Goal: Find specific page/section: Find specific page/section

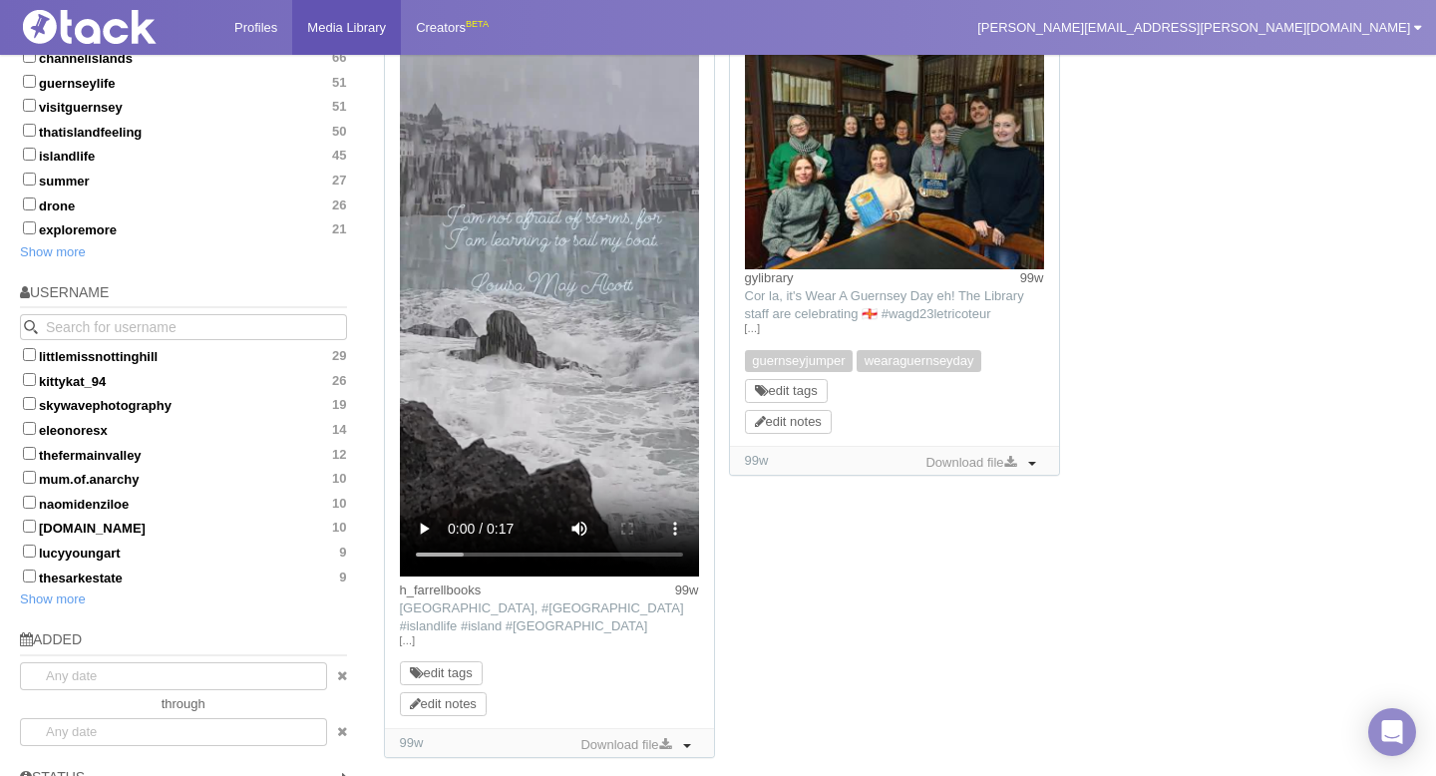
scroll to position [1065, 0]
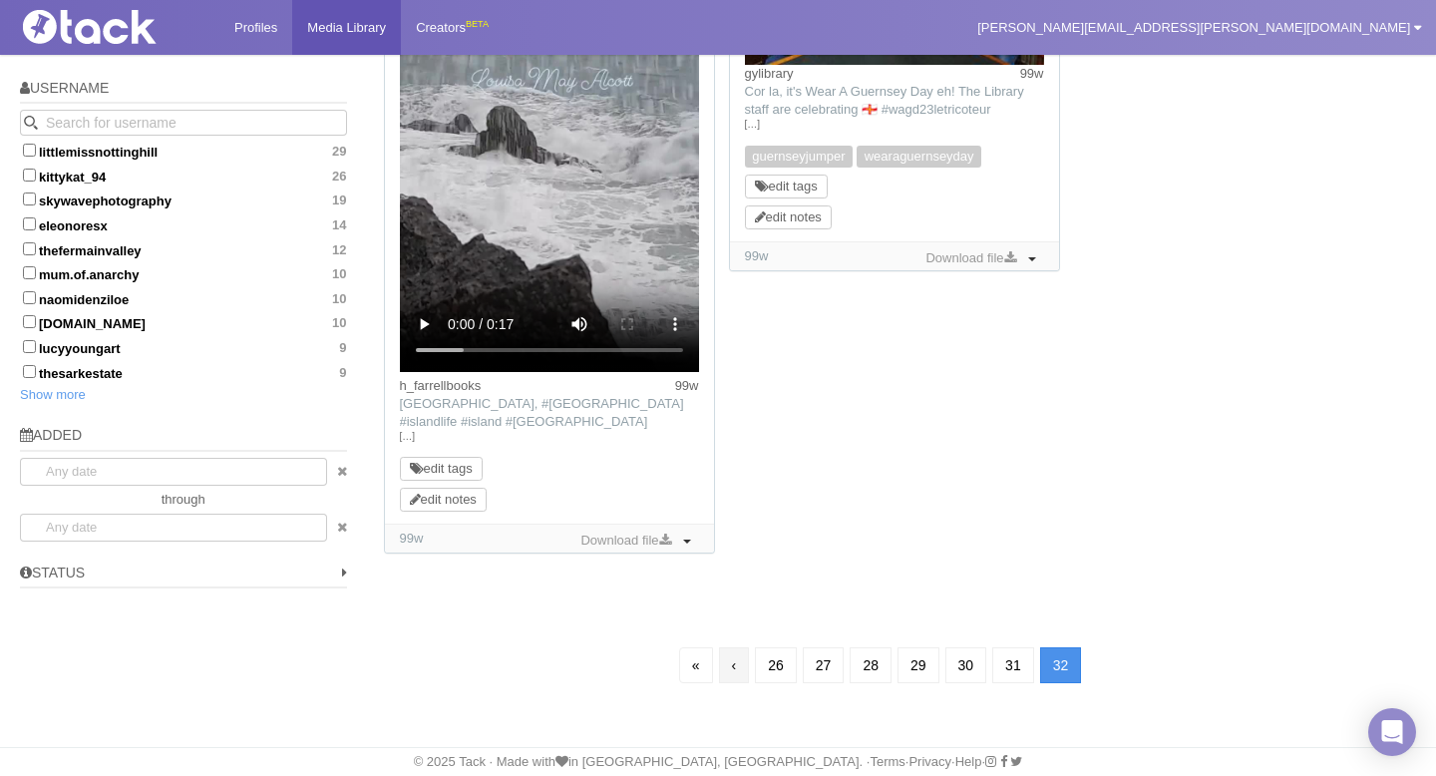
click at [722, 675] on link "‹" at bounding box center [734, 665] width 31 height 36
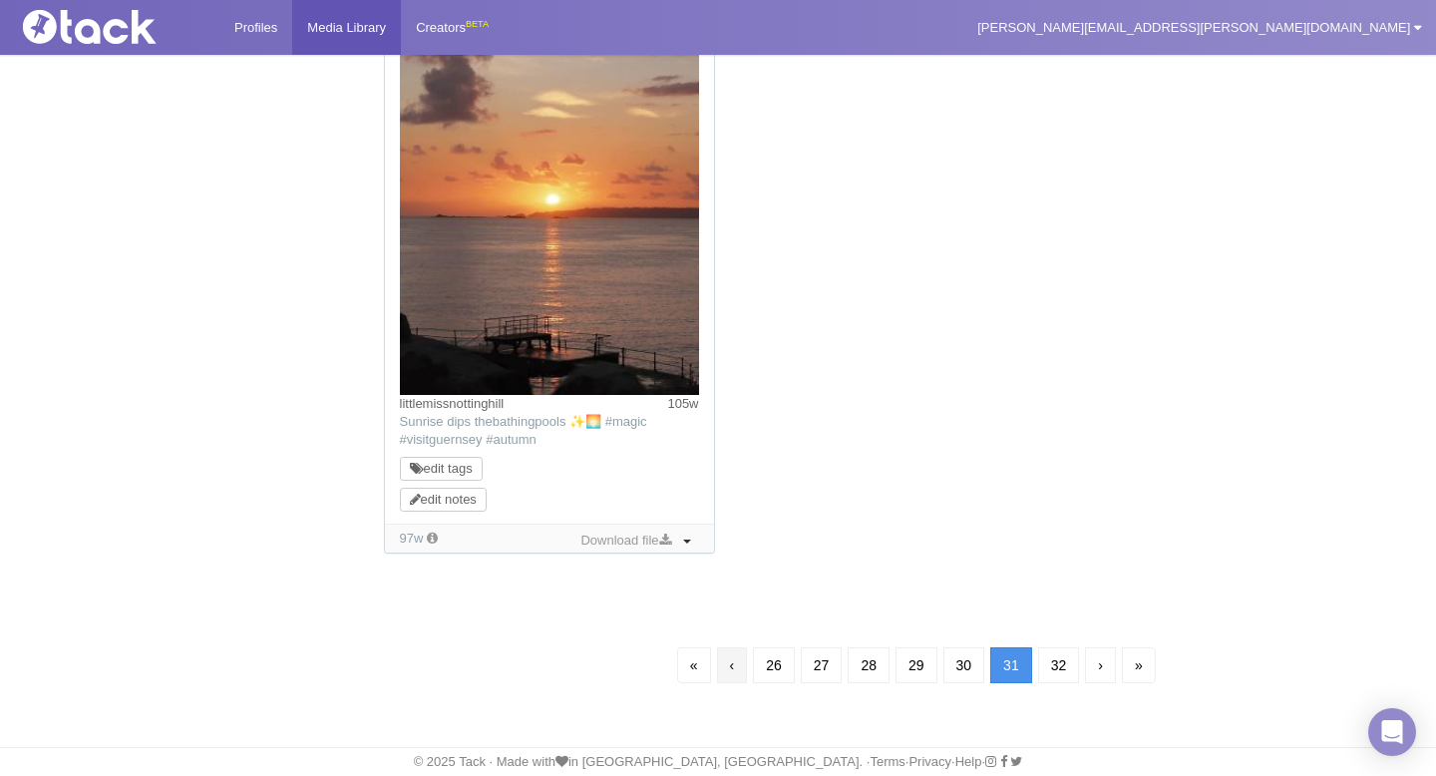
click at [723, 660] on link "‹" at bounding box center [732, 665] width 31 height 36
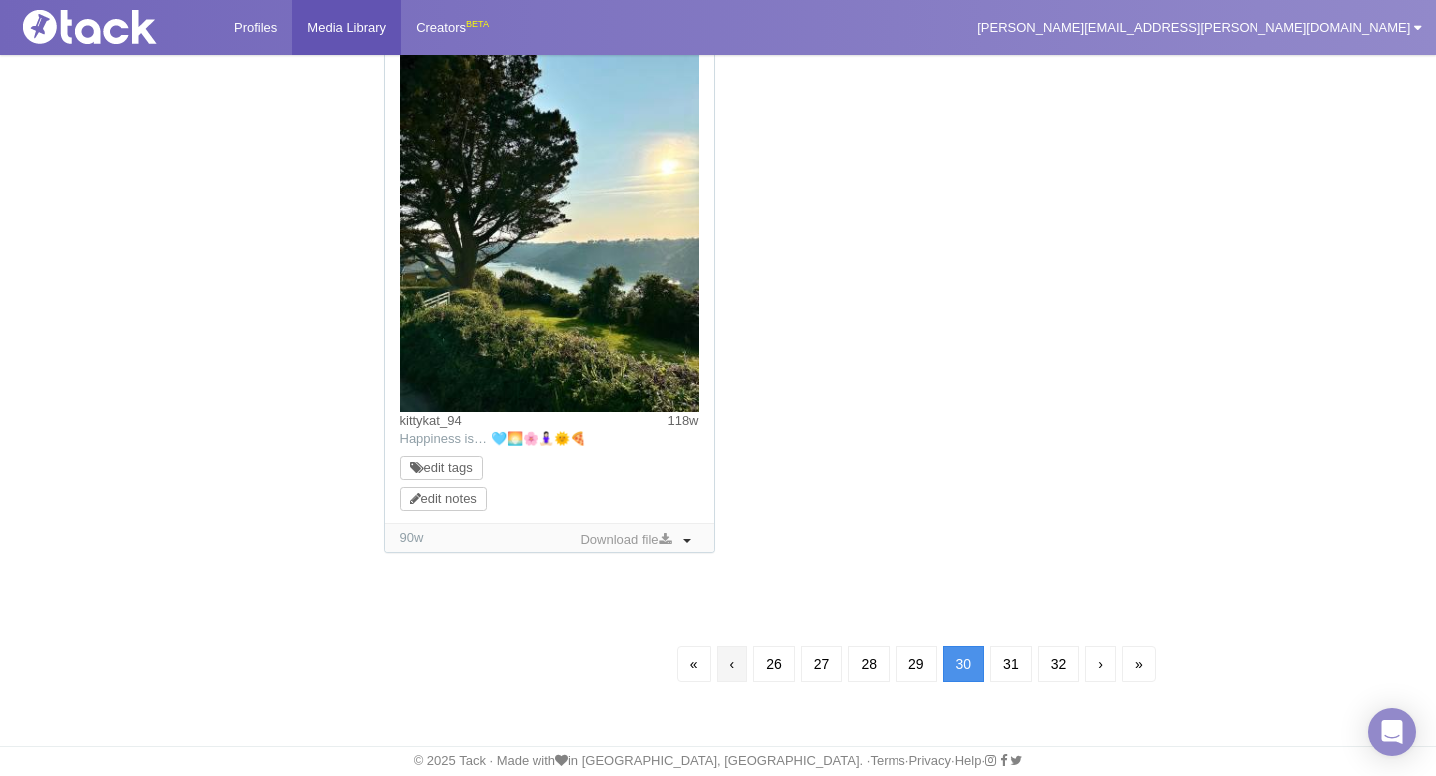
click at [728, 667] on link "‹" at bounding box center [732, 664] width 31 height 36
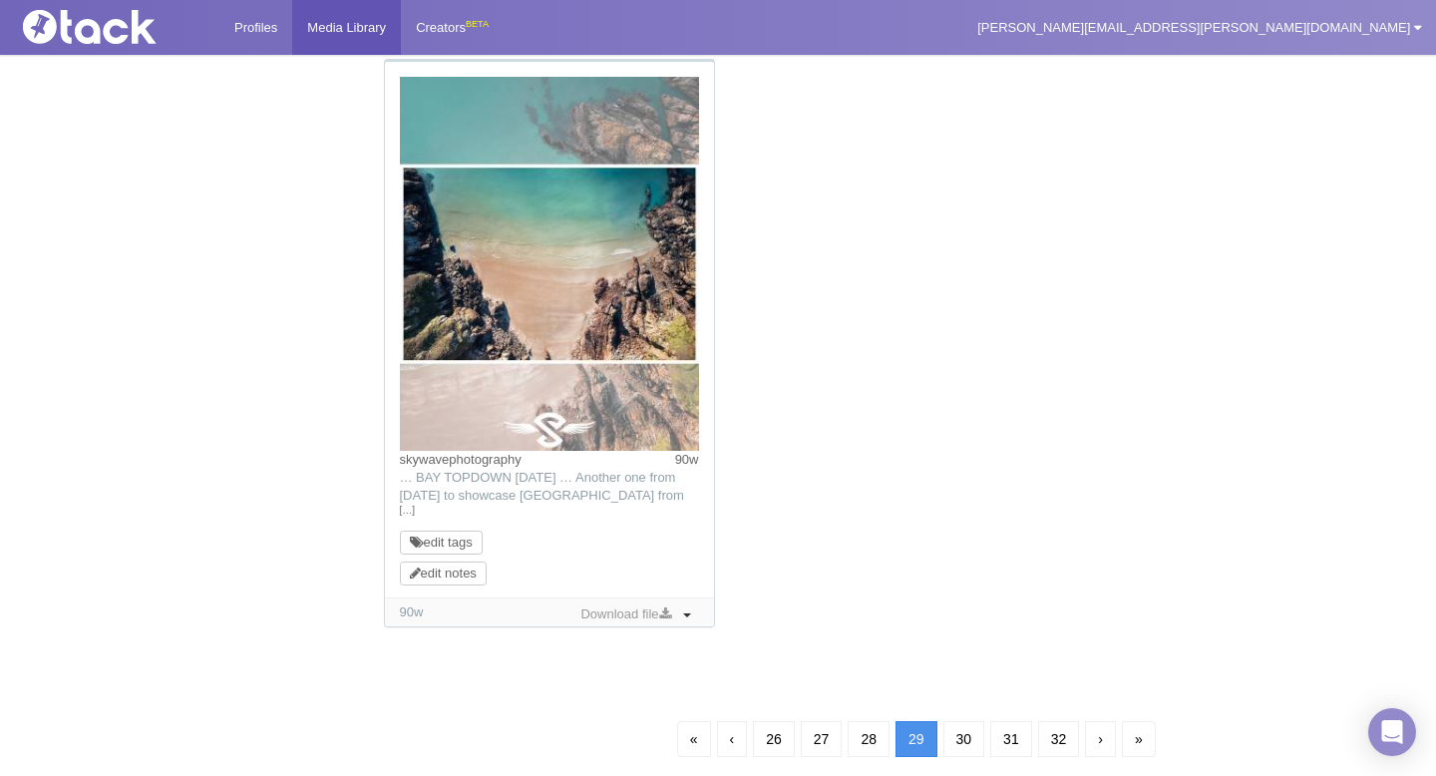
scroll to position [144, 0]
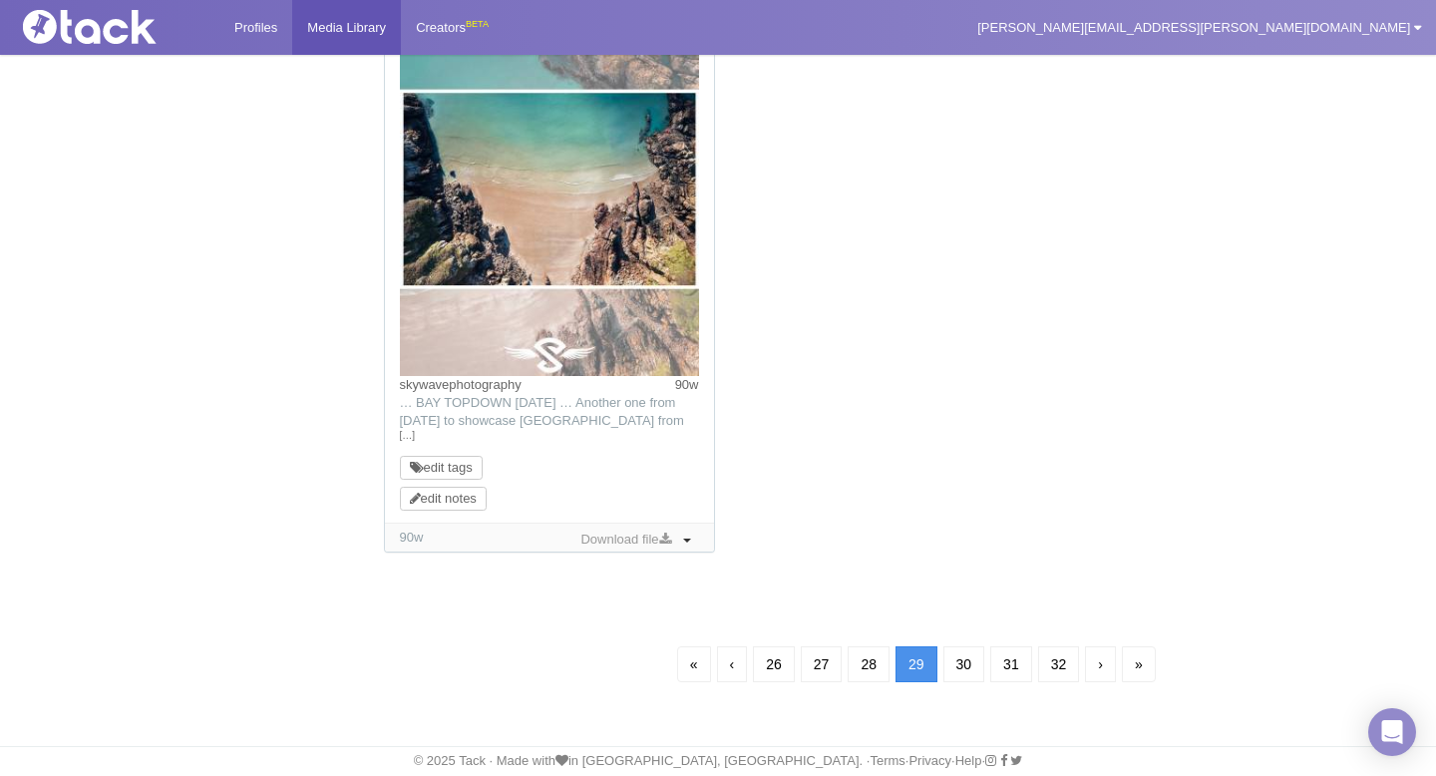
click at [729, 668] on link "‹" at bounding box center [732, 664] width 31 height 36
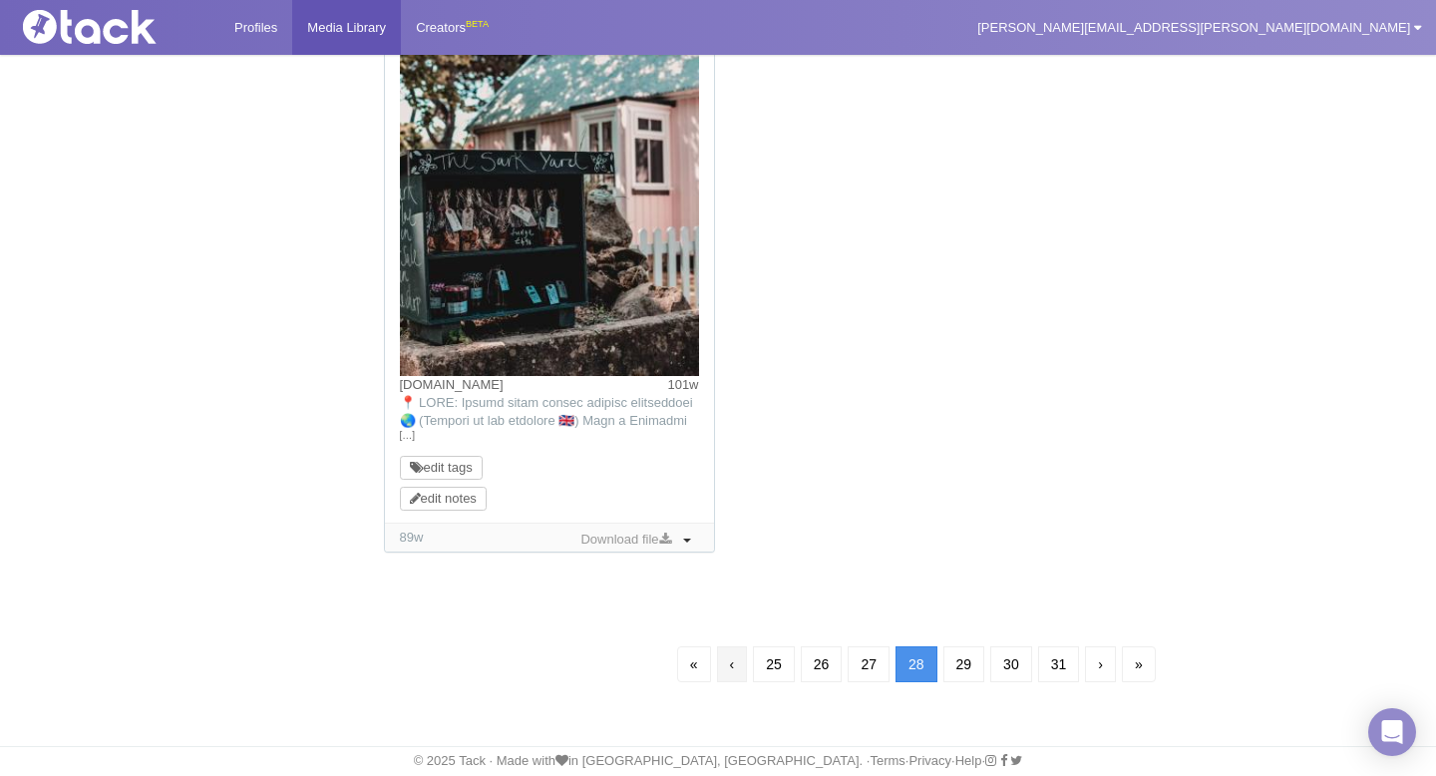
click at [717, 679] on link "‹" at bounding box center [732, 664] width 31 height 36
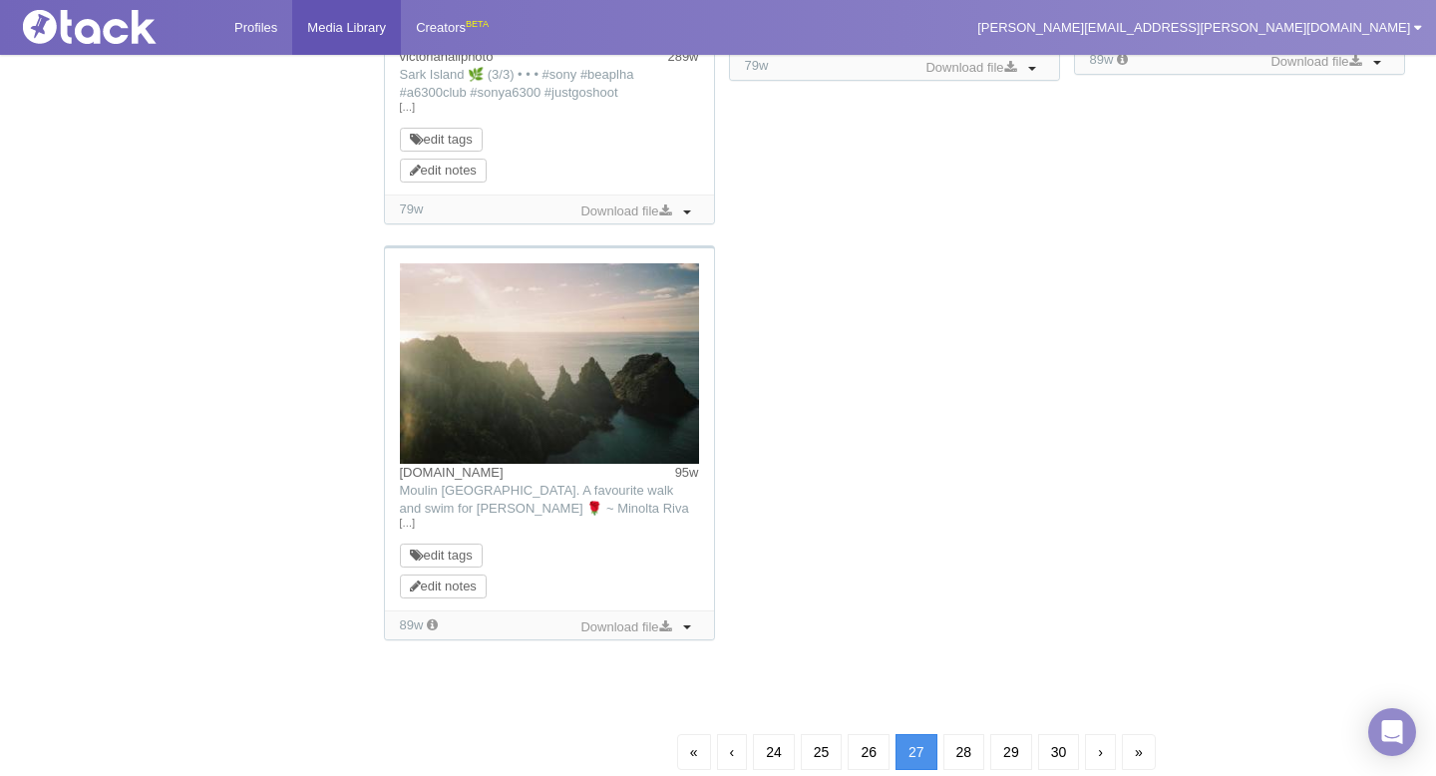
scroll to position [1974, 0]
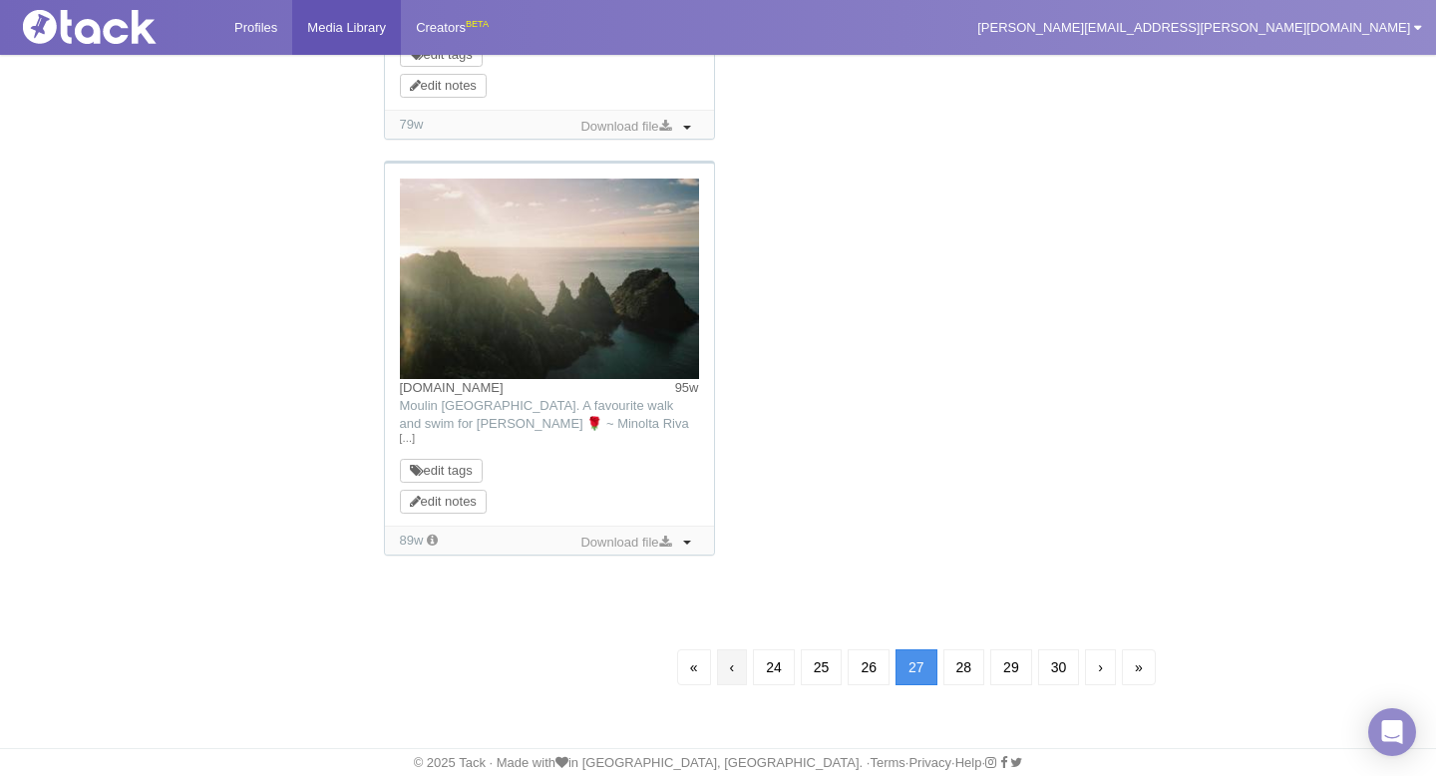
click at [728, 658] on link "‹" at bounding box center [732, 667] width 31 height 36
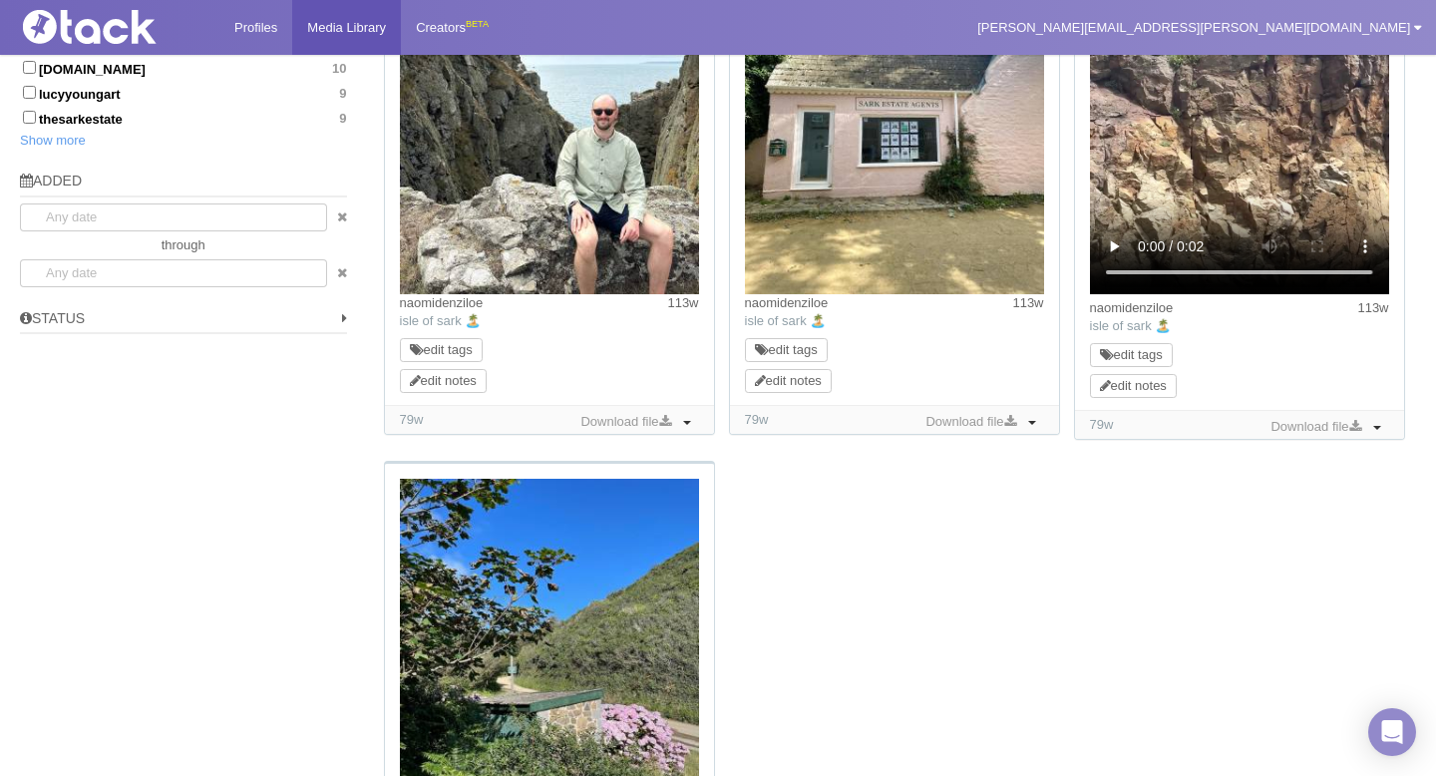
scroll to position [1758, 0]
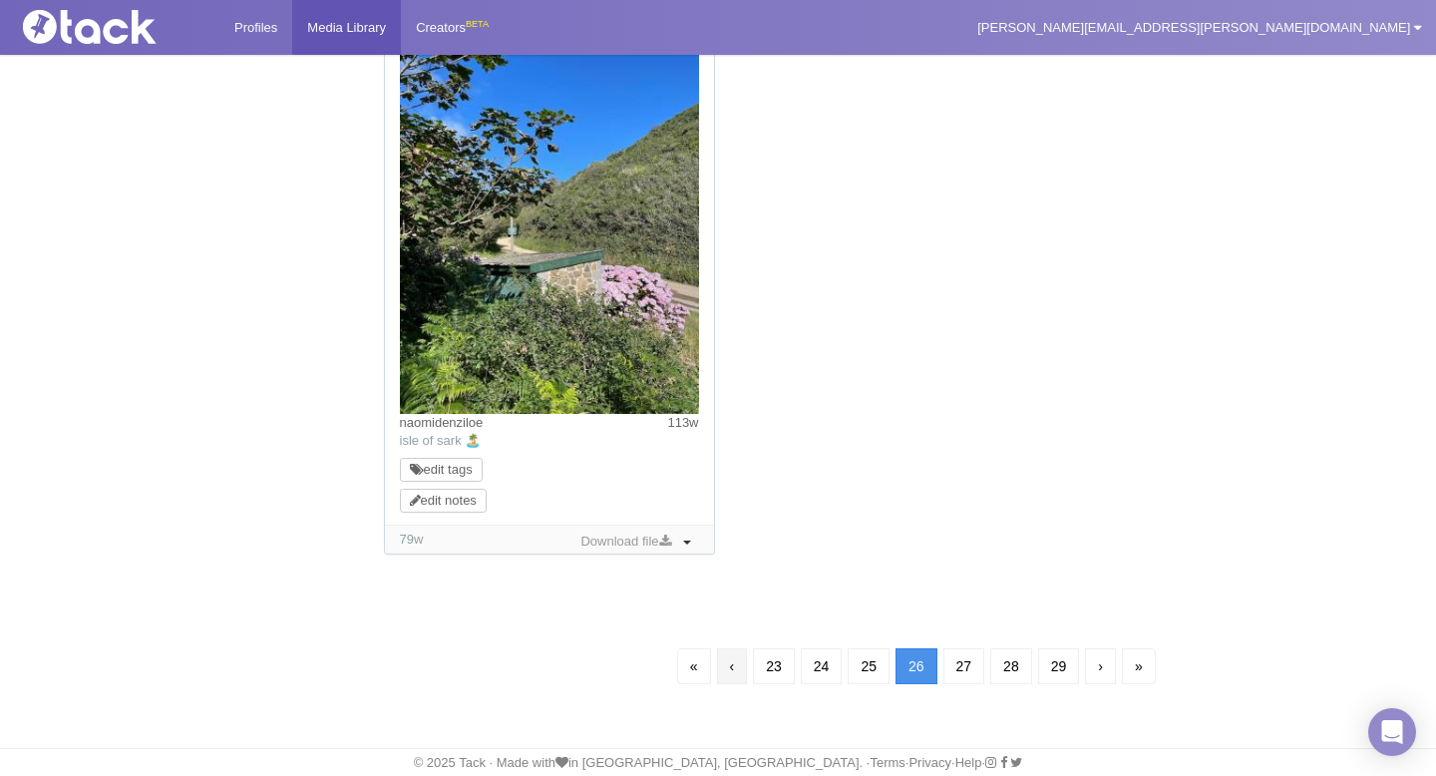
click at [728, 671] on link "‹" at bounding box center [732, 666] width 31 height 36
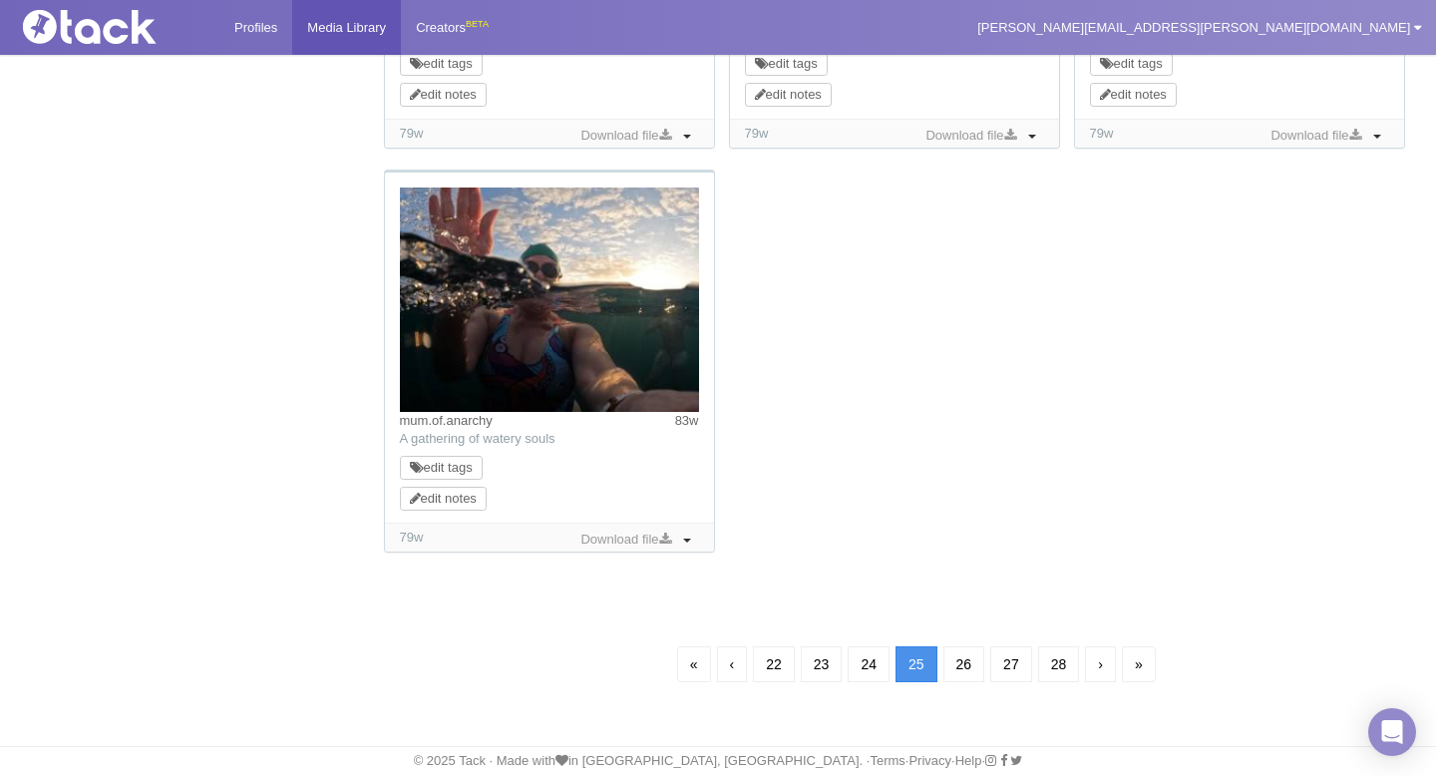
click at [728, 671] on link "‹" at bounding box center [732, 664] width 31 height 36
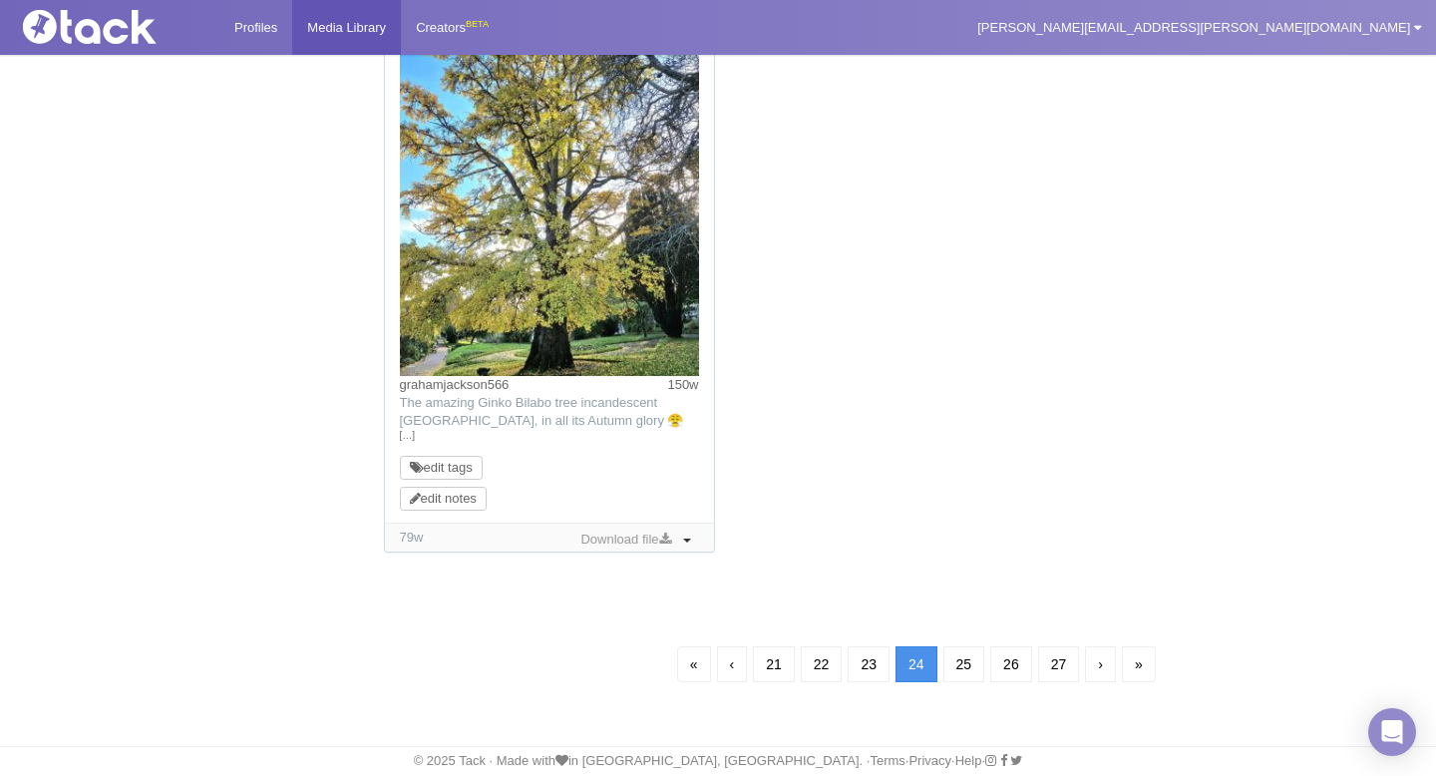
click at [728, 671] on link "‹" at bounding box center [732, 664] width 31 height 36
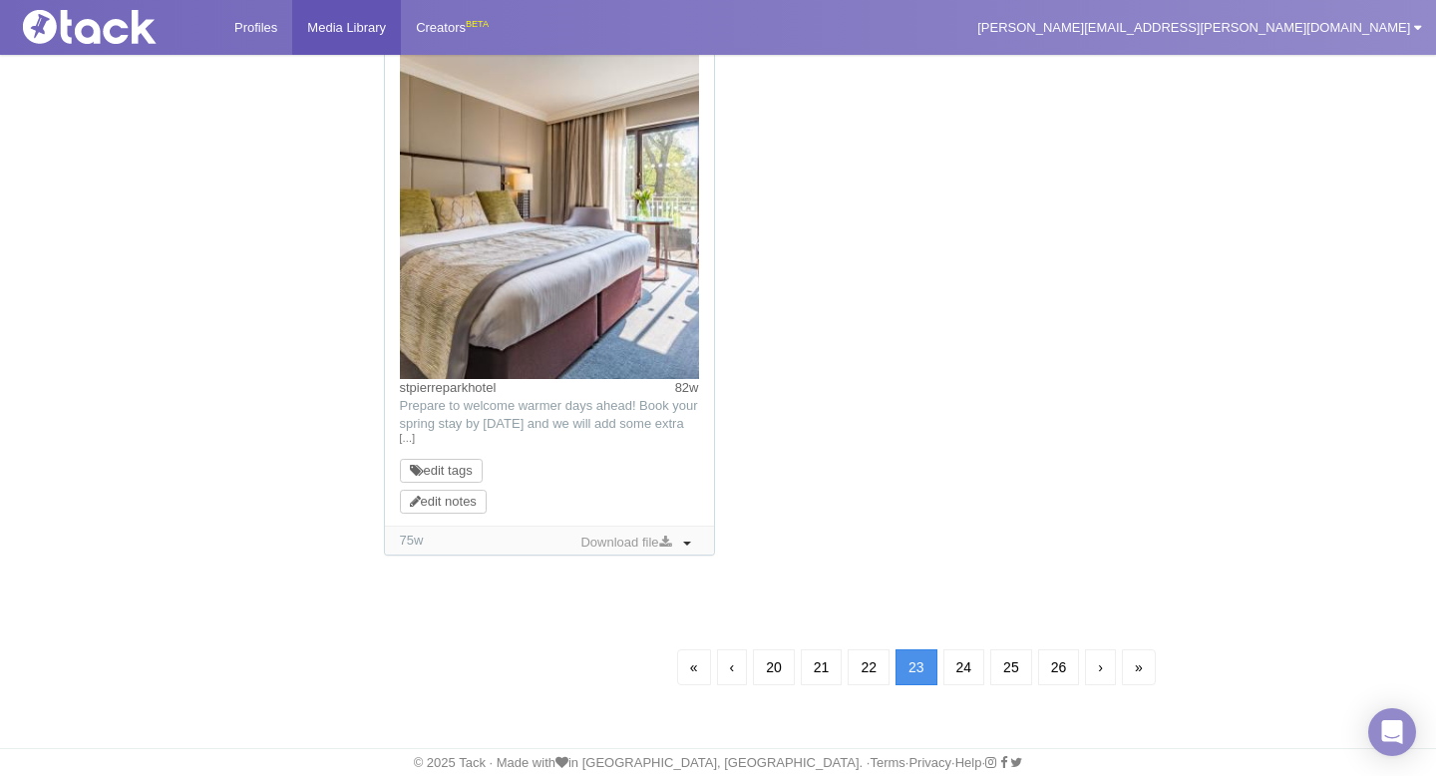
click at [728, 671] on link "‹" at bounding box center [732, 667] width 31 height 36
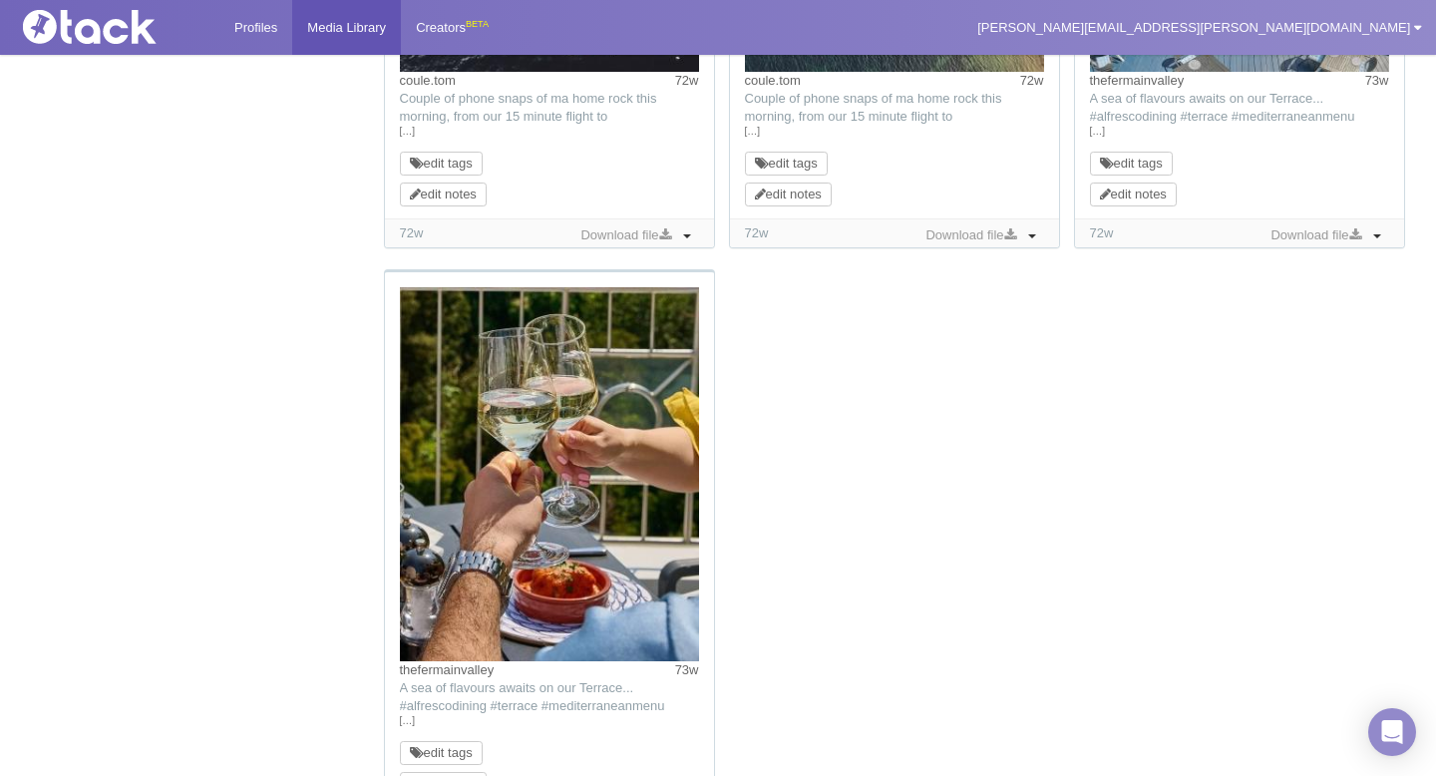
scroll to position [2043, 0]
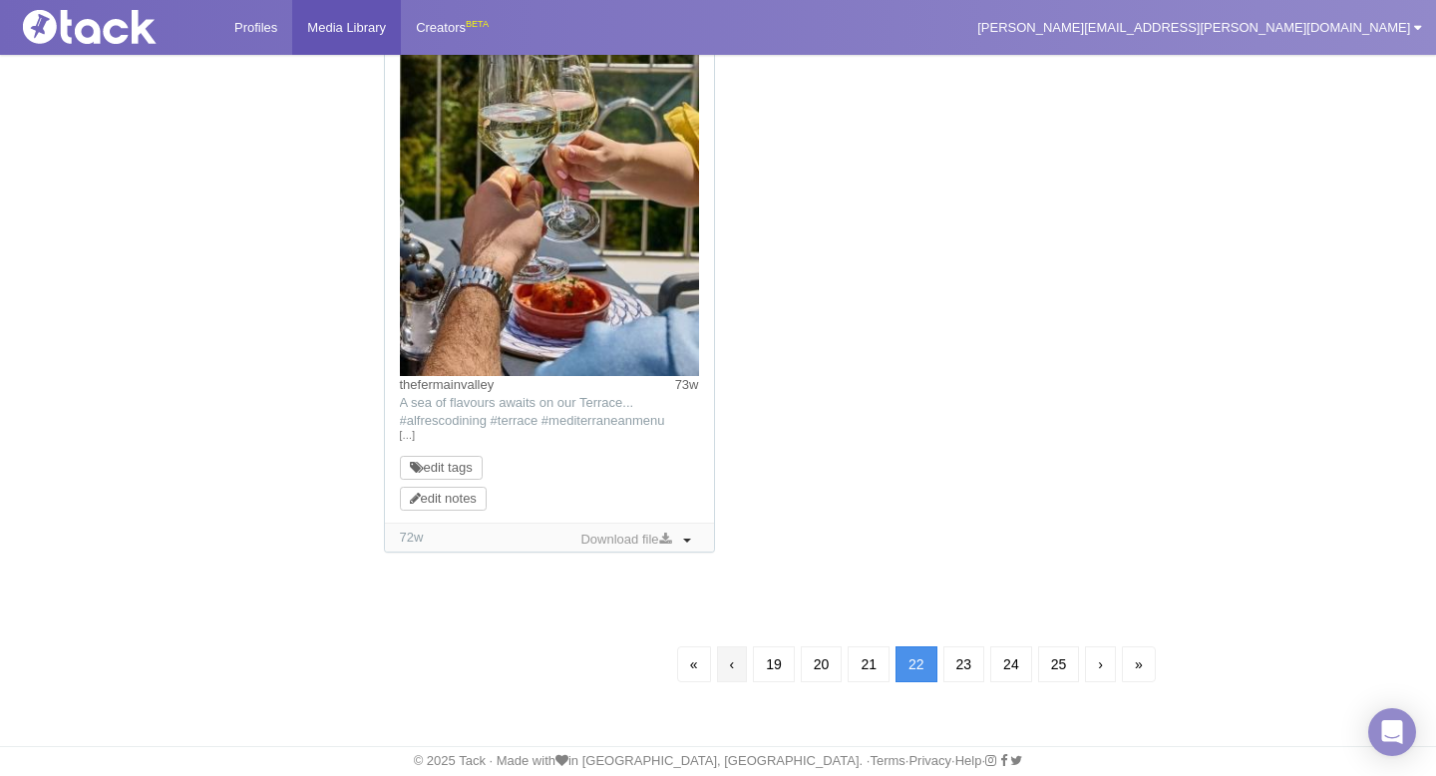
click at [725, 670] on link "‹" at bounding box center [732, 664] width 31 height 36
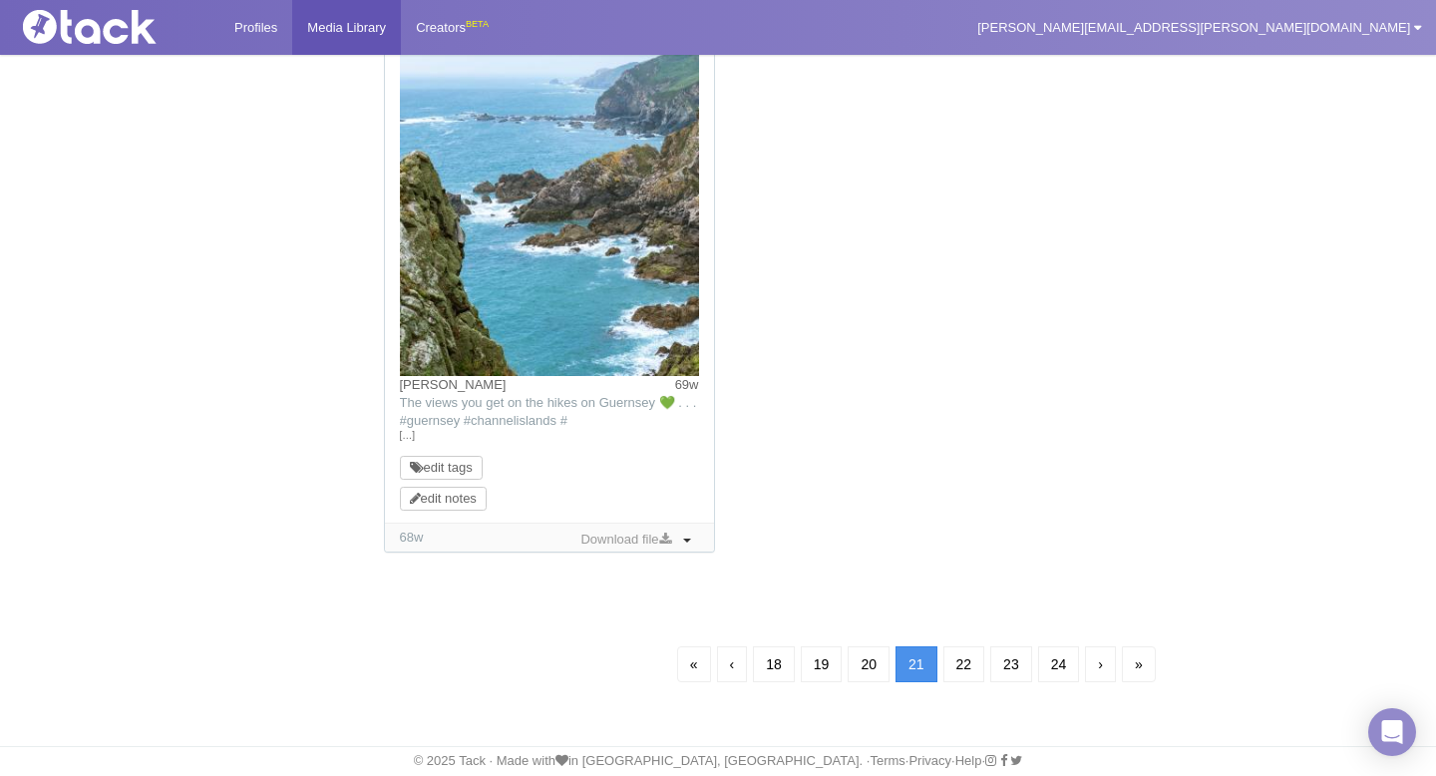
click at [725, 671] on link "‹" at bounding box center [732, 664] width 31 height 36
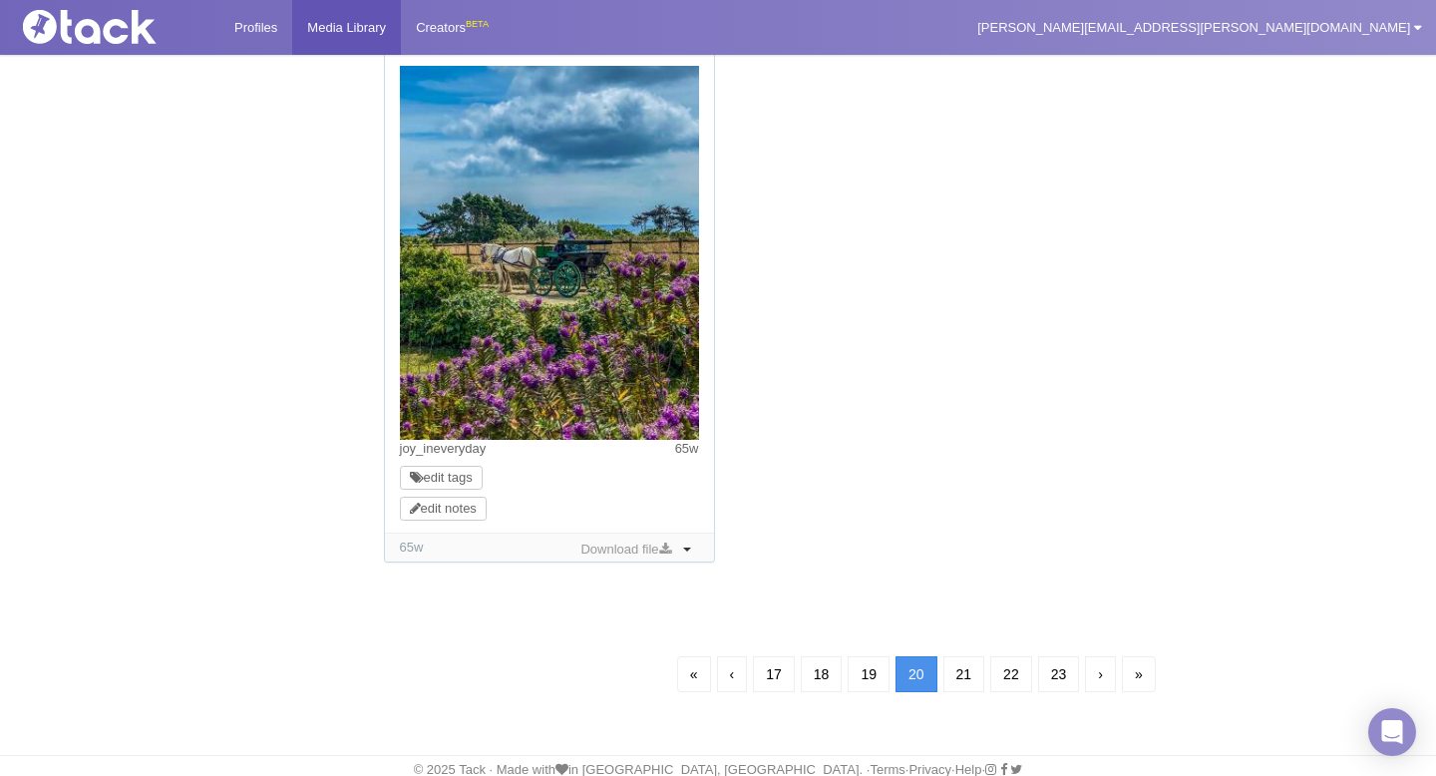
scroll to position [2151, 0]
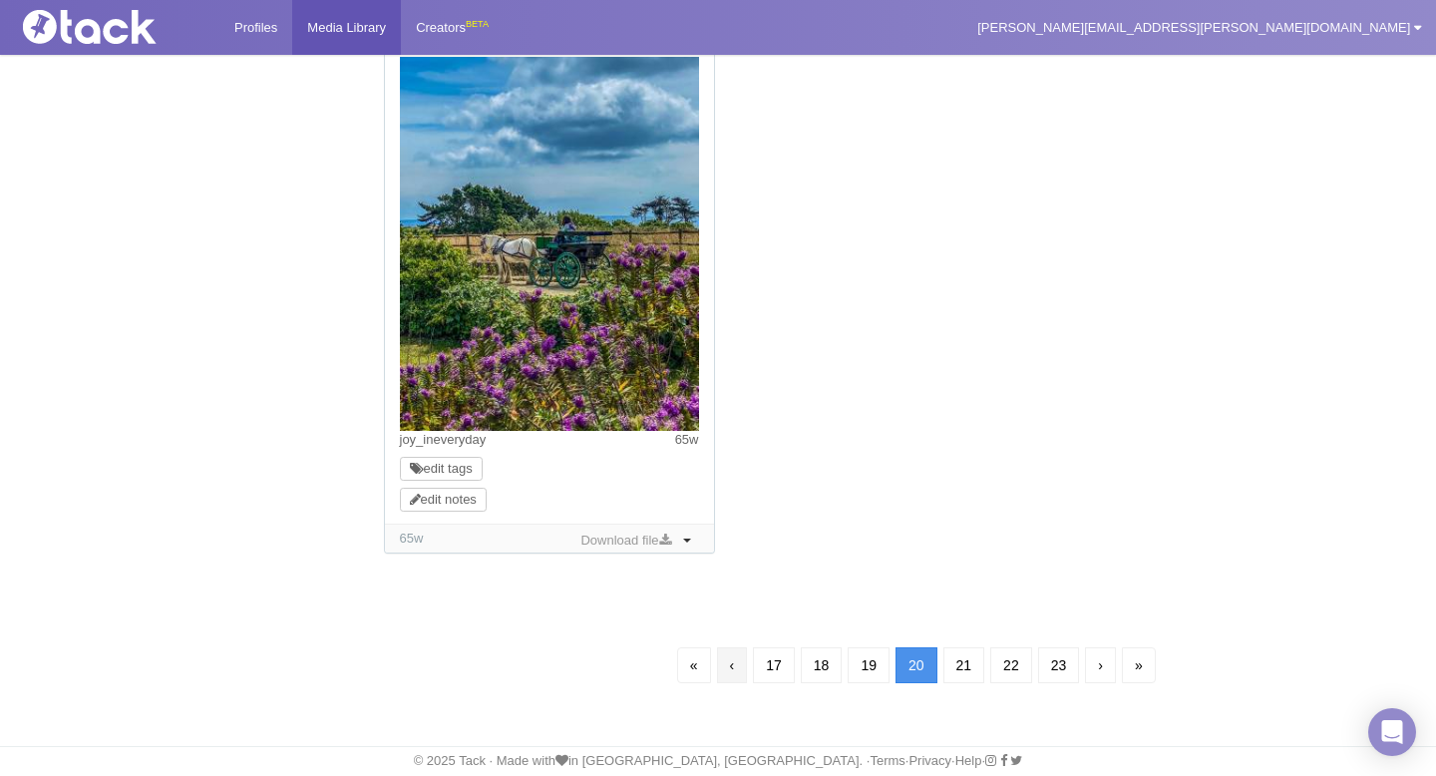
click at [725, 673] on link "‹" at bounding box center [732, 665] width 31 height 36
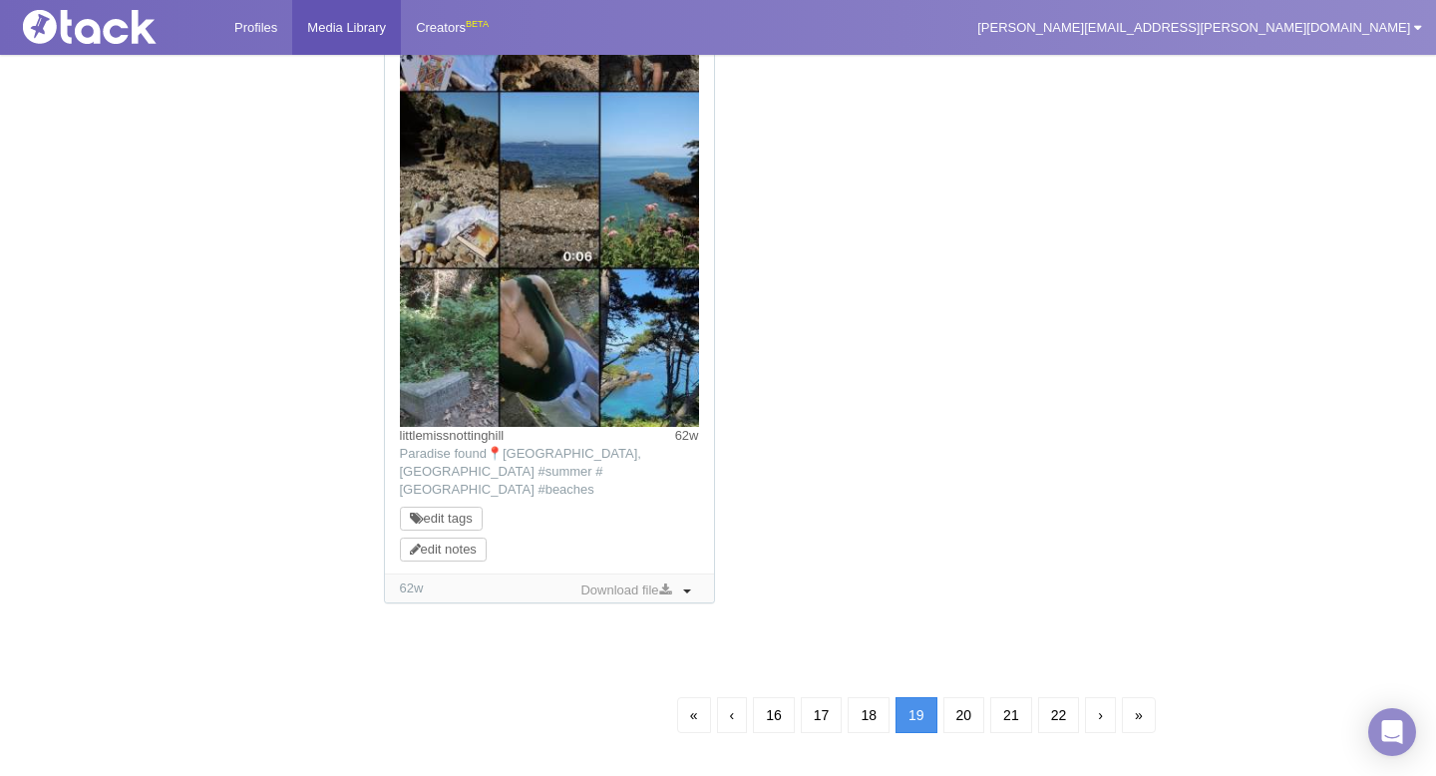
scroll to position [2172, 0]
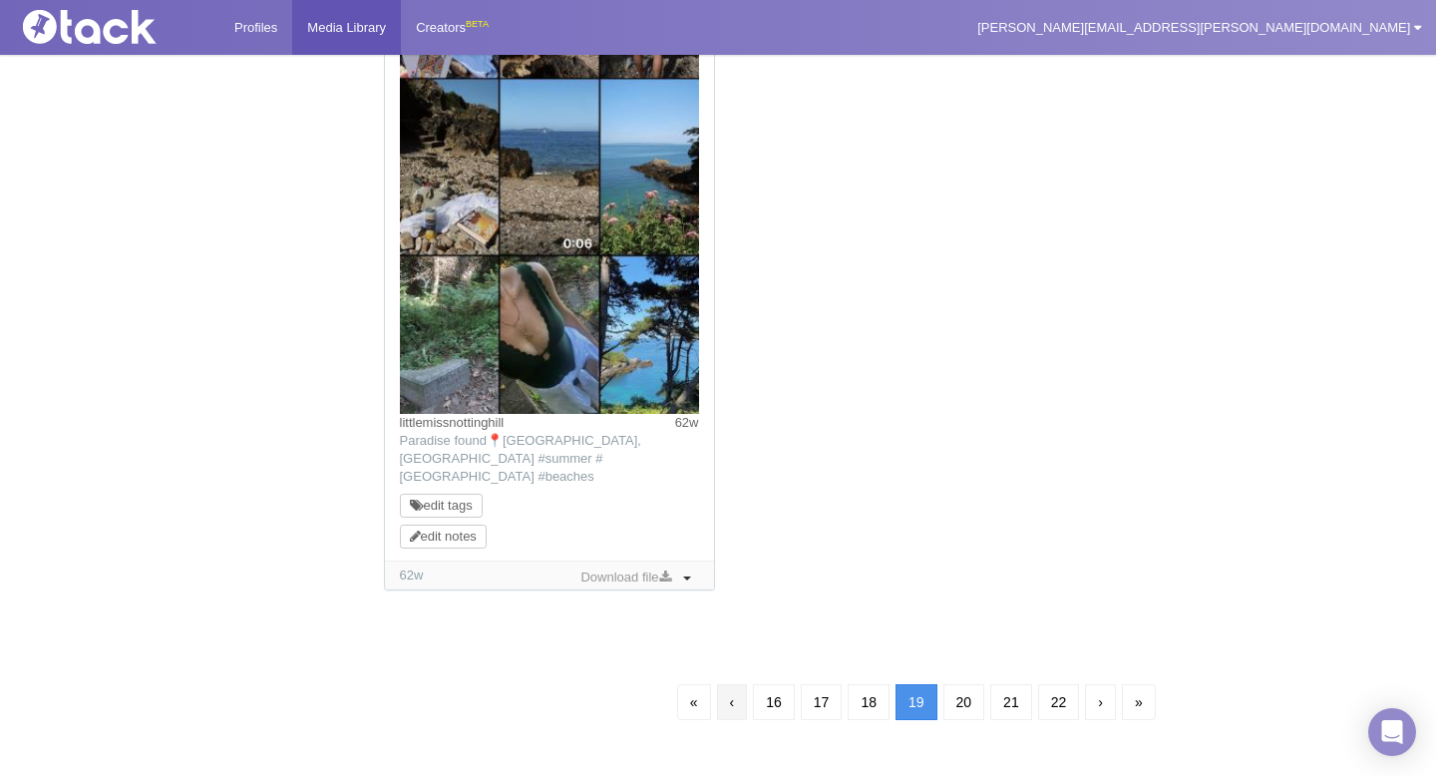
click at [725, 684] on link "‹" at bounding box center [732, 702] width 31 height 36
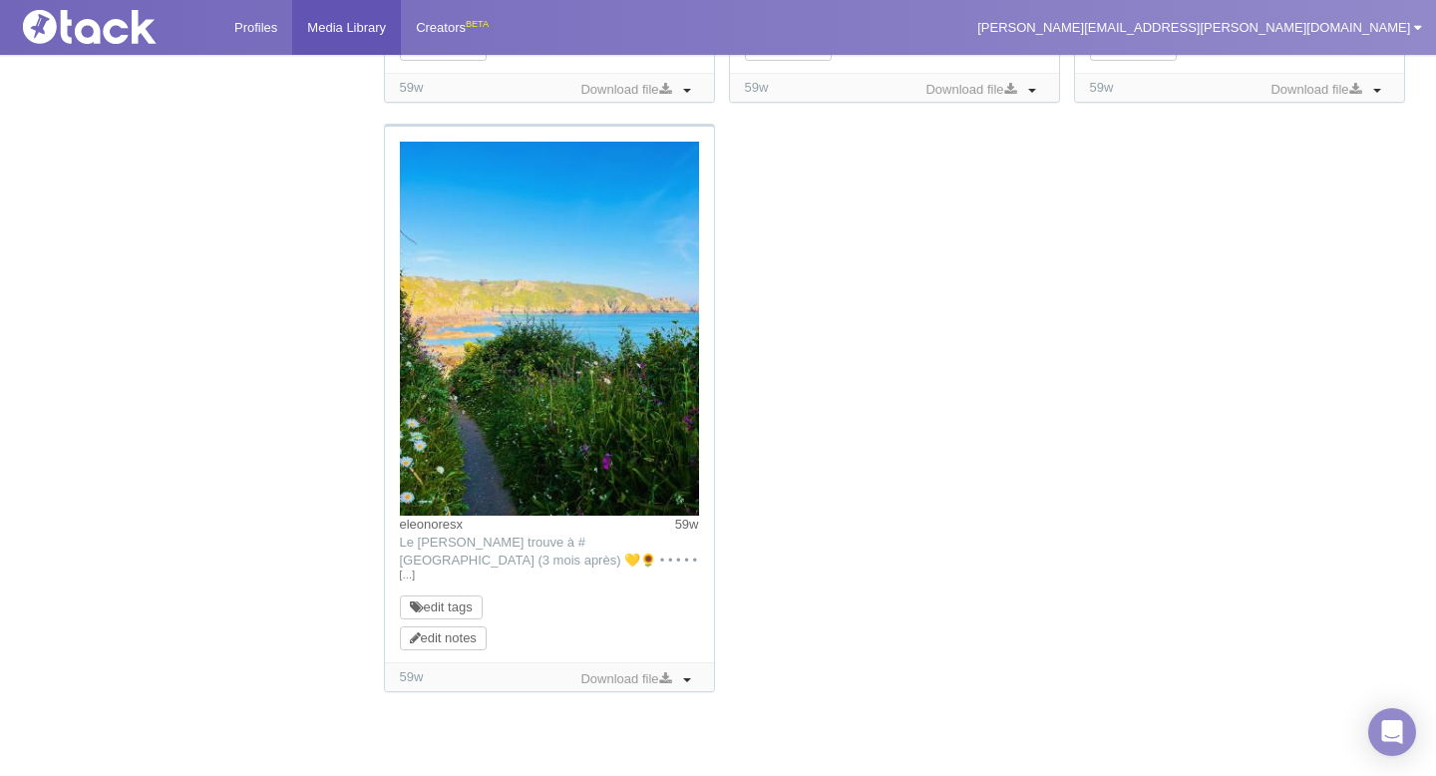
scroll to position [2043, 0]
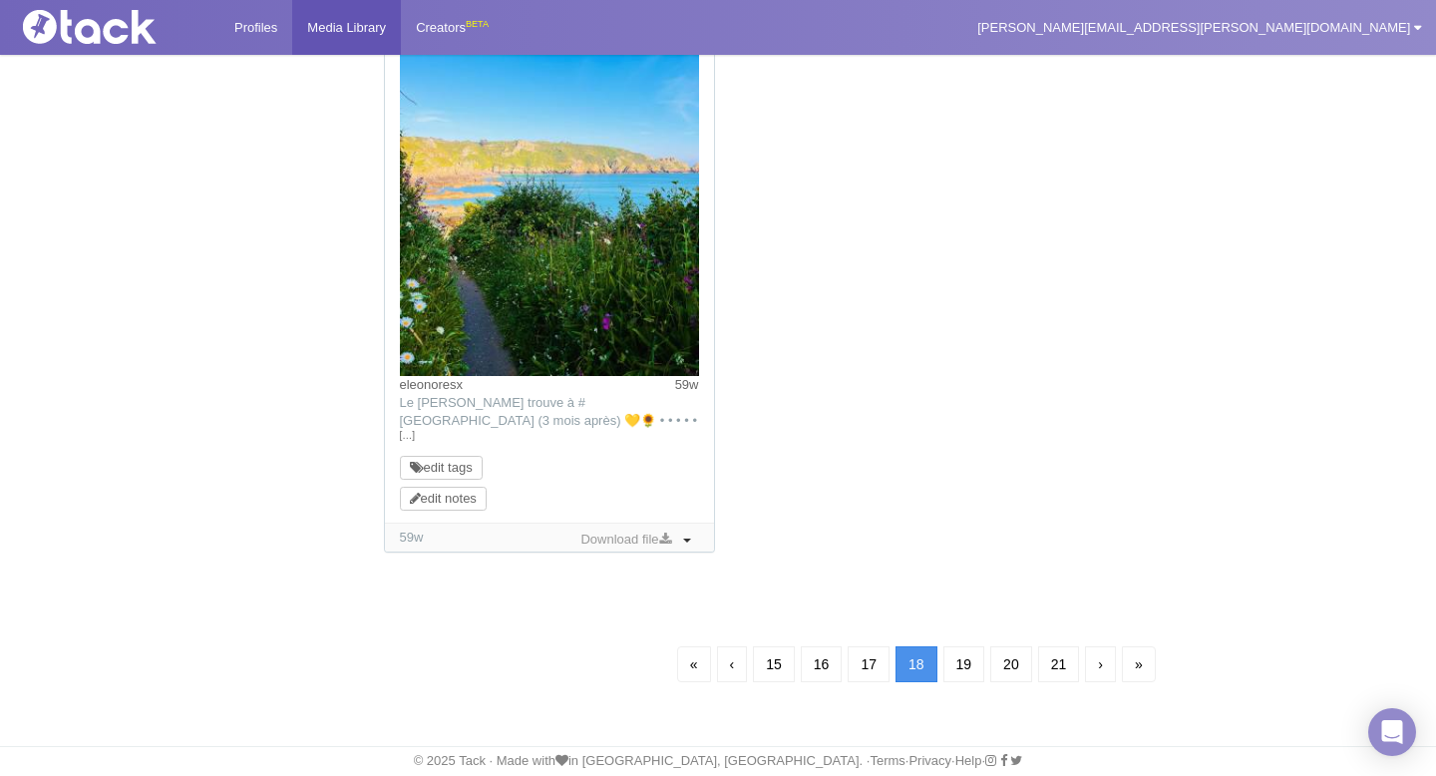
click at [725, 673] on link "‹" at bounding box center [732, 664] width 31 height 36
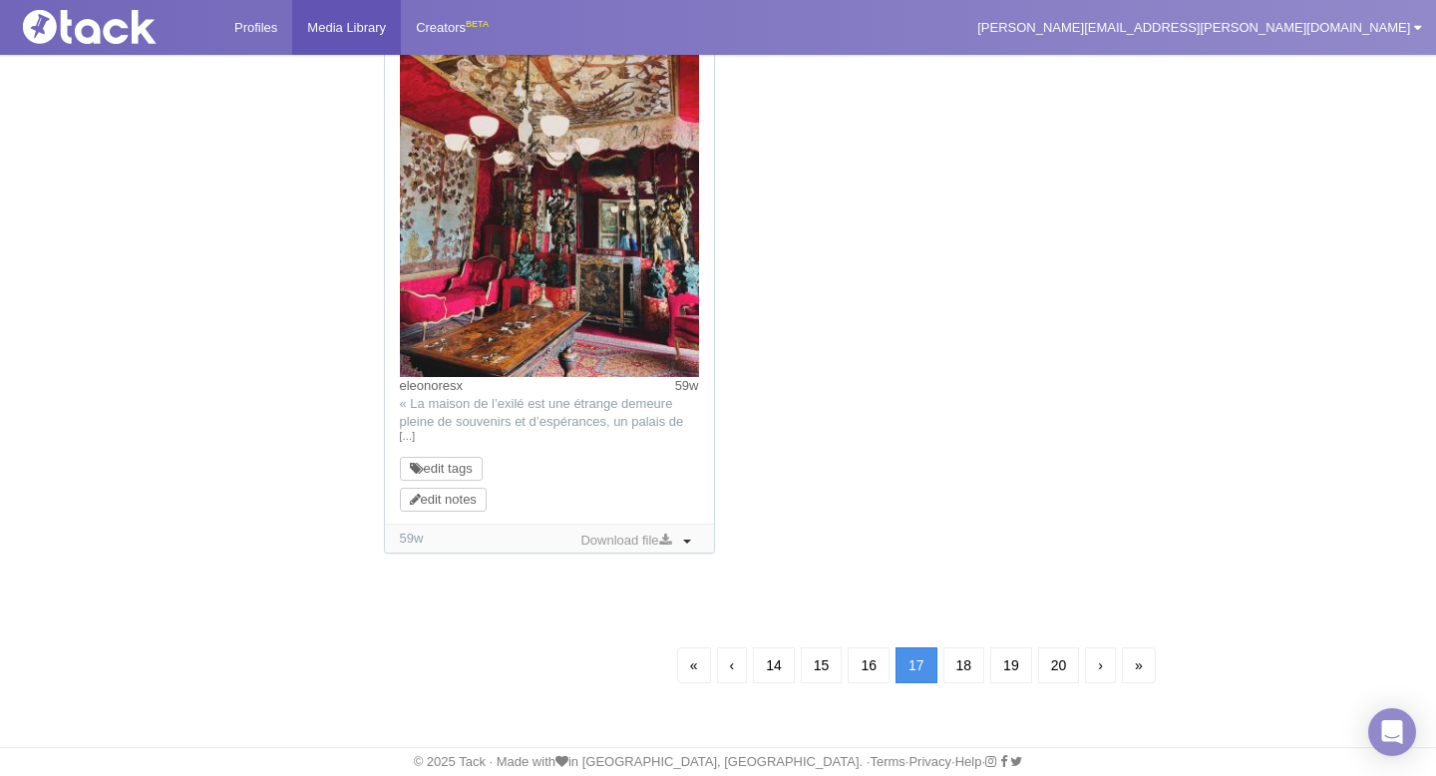
click at [725, 673] on link "‹" at bounding box center [732, 665] width 31 height 36
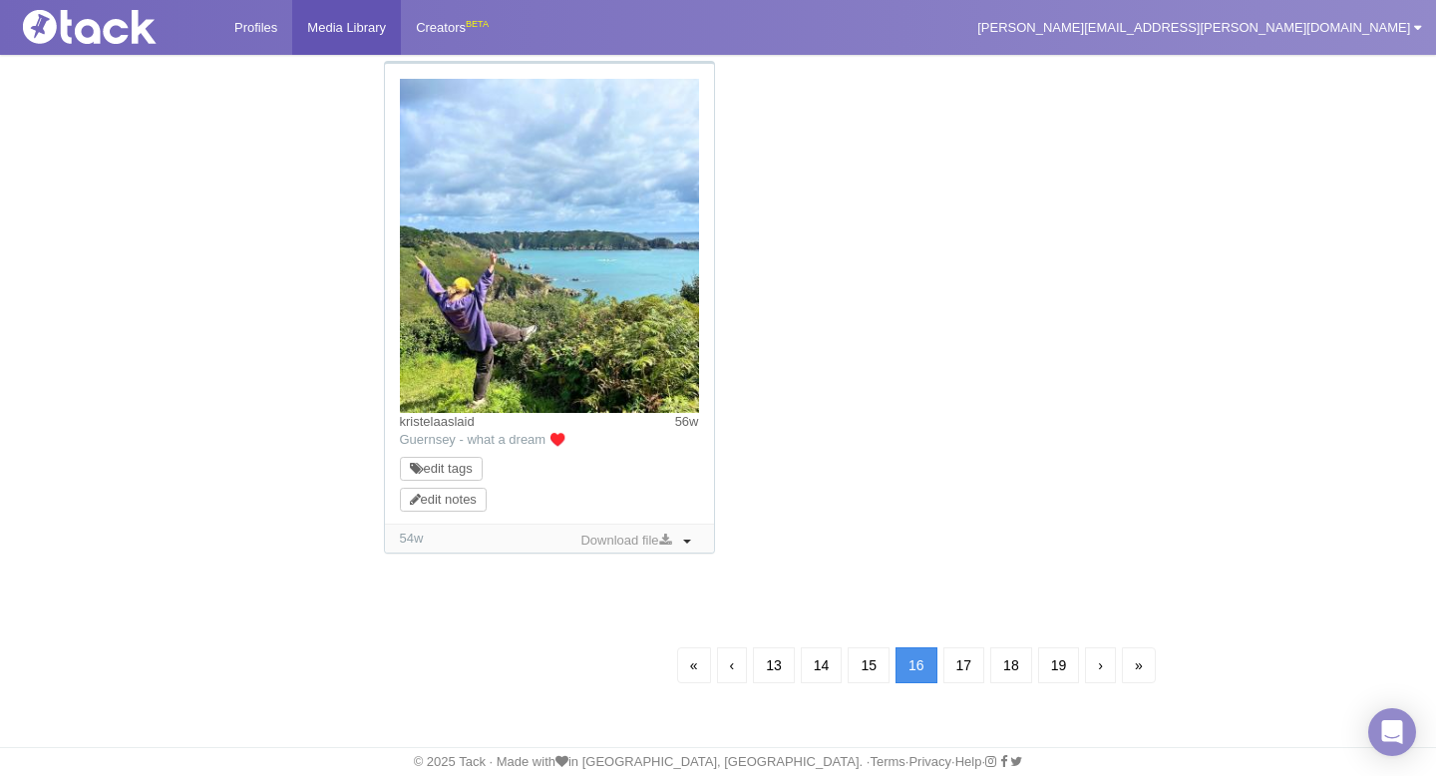
click at [725, 673] on link "‹" at bounding box center [732, 665] width 31 height 36
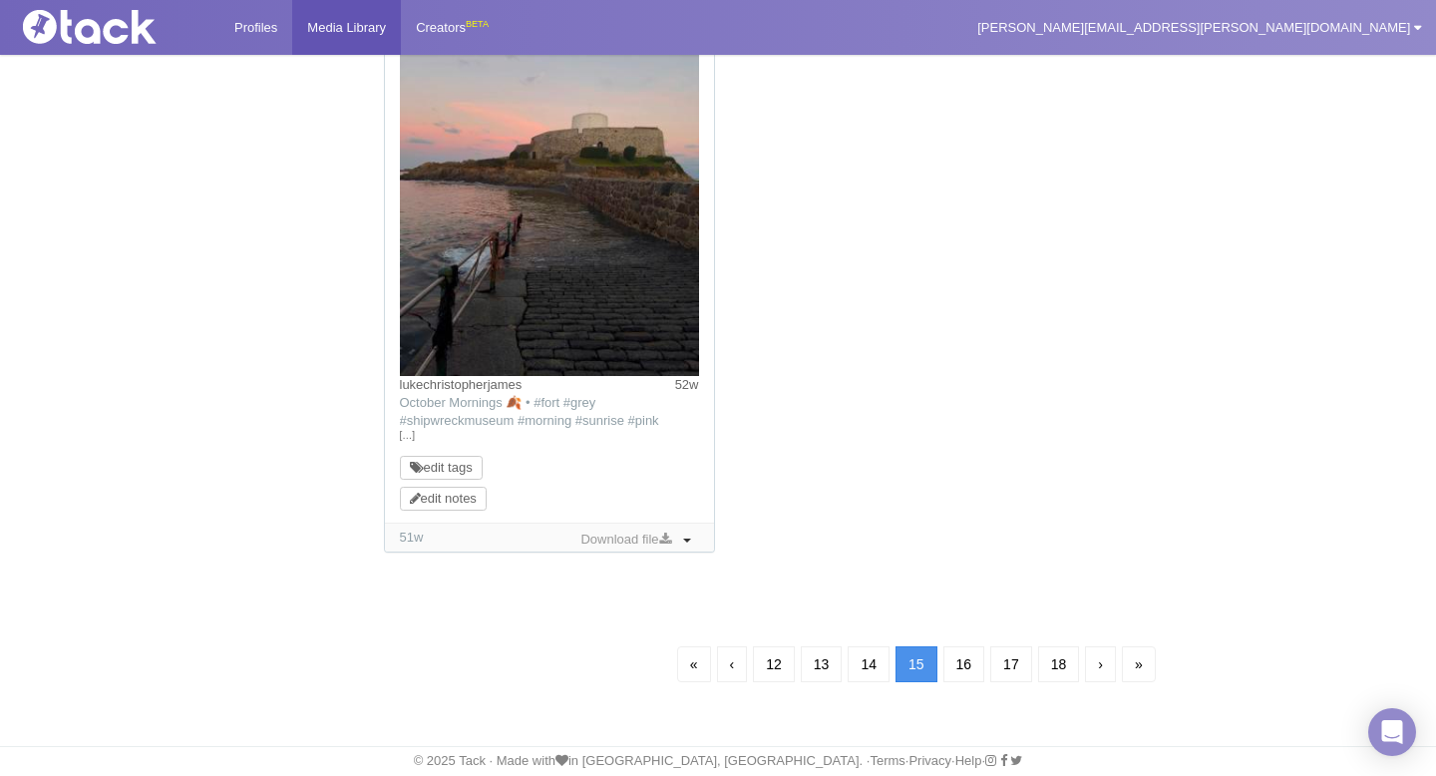
click at [725, 673] on link "‹" at bounding box center [732, 664] width 31 height 36
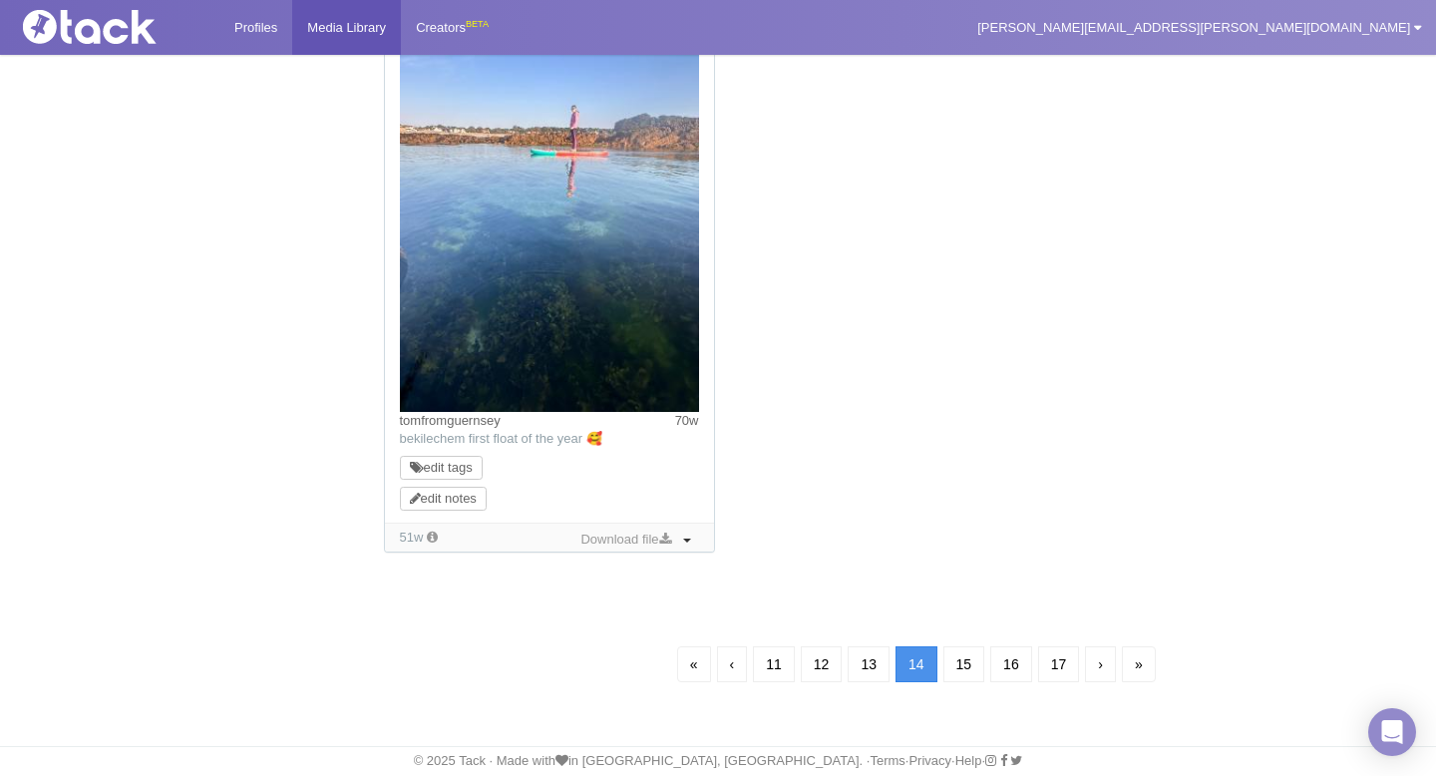
click at [725, 674] on link "‹" at bounding box center [732, 664] width 31 height 36
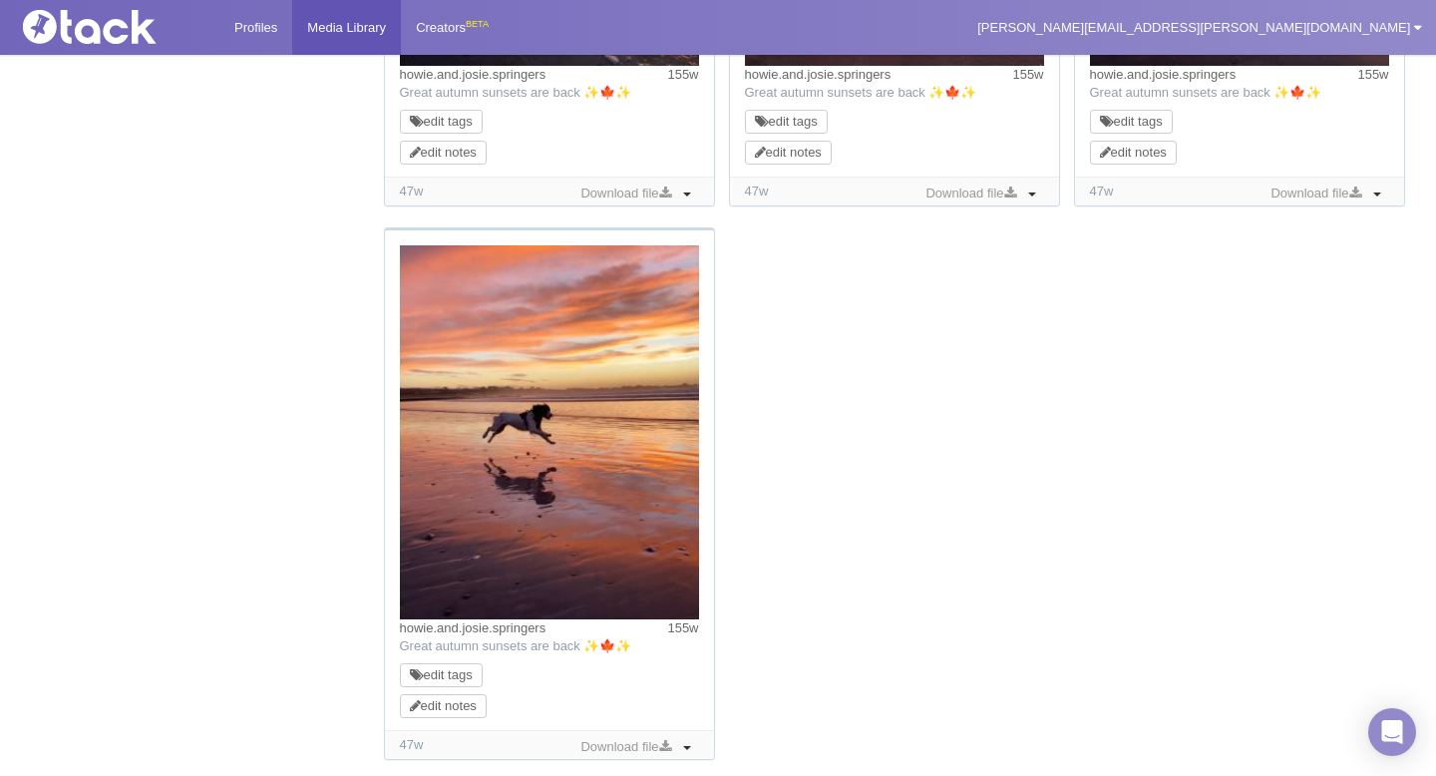
scroll to position [1939, 0]
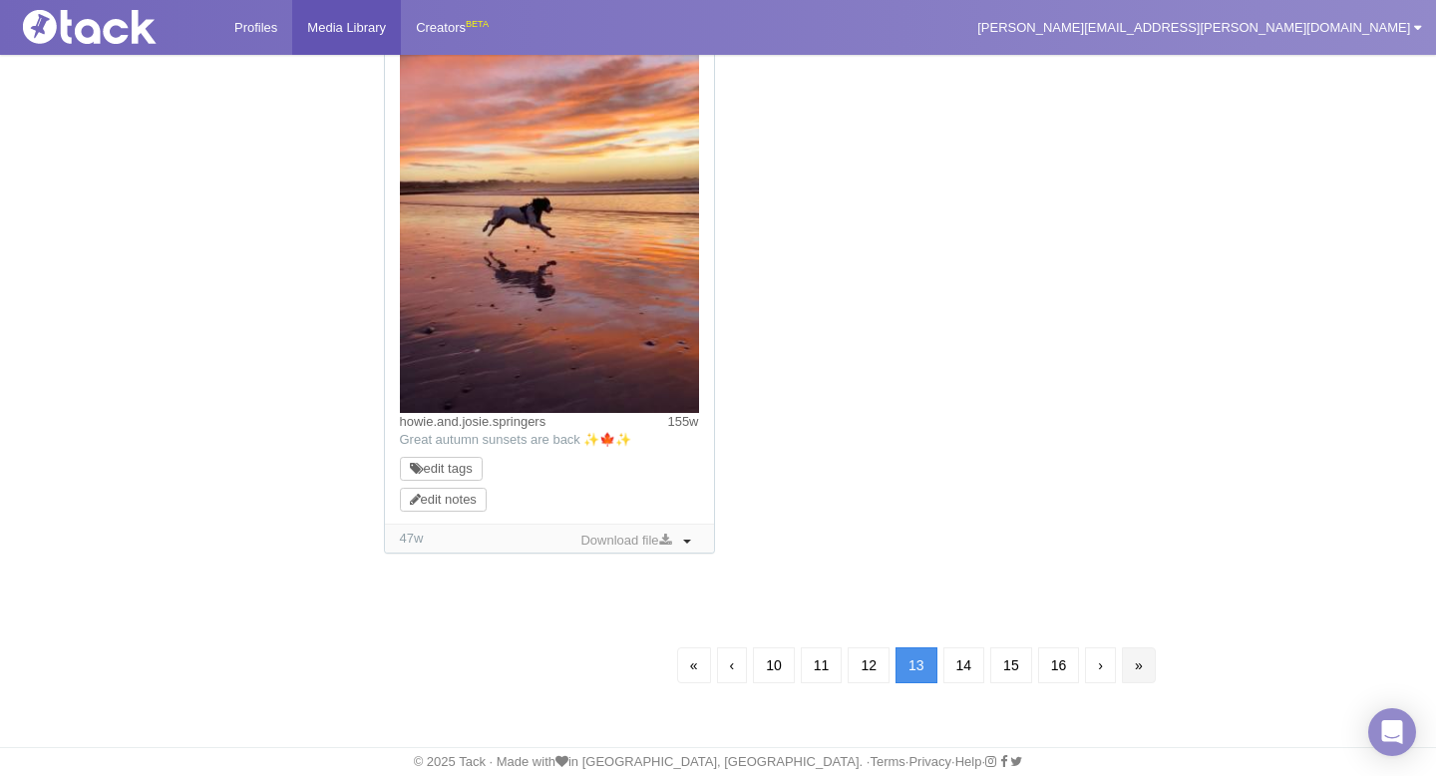
click at [1154, 669] on link "»" at bounding box center [1139, 665] width 34 height 36
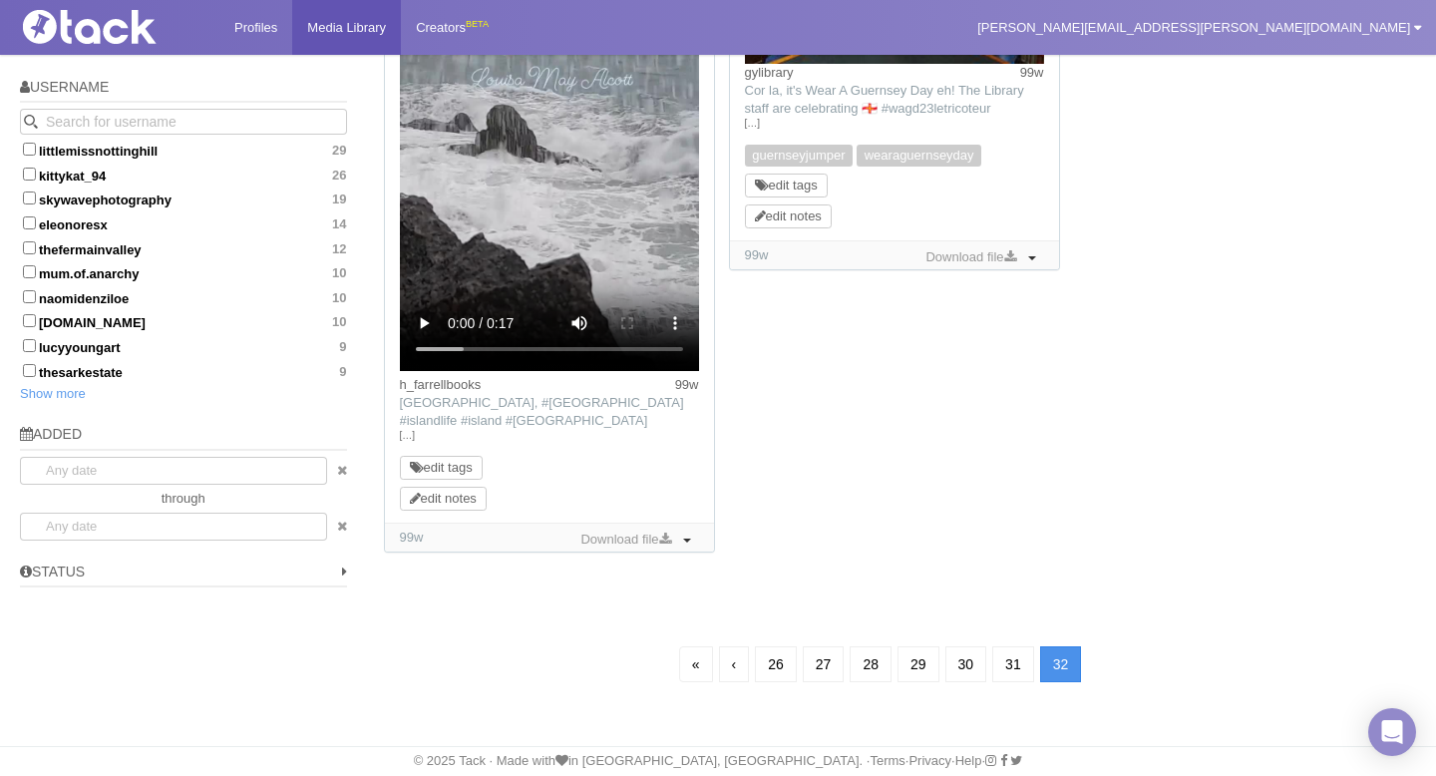
scroll to position [144, 0]
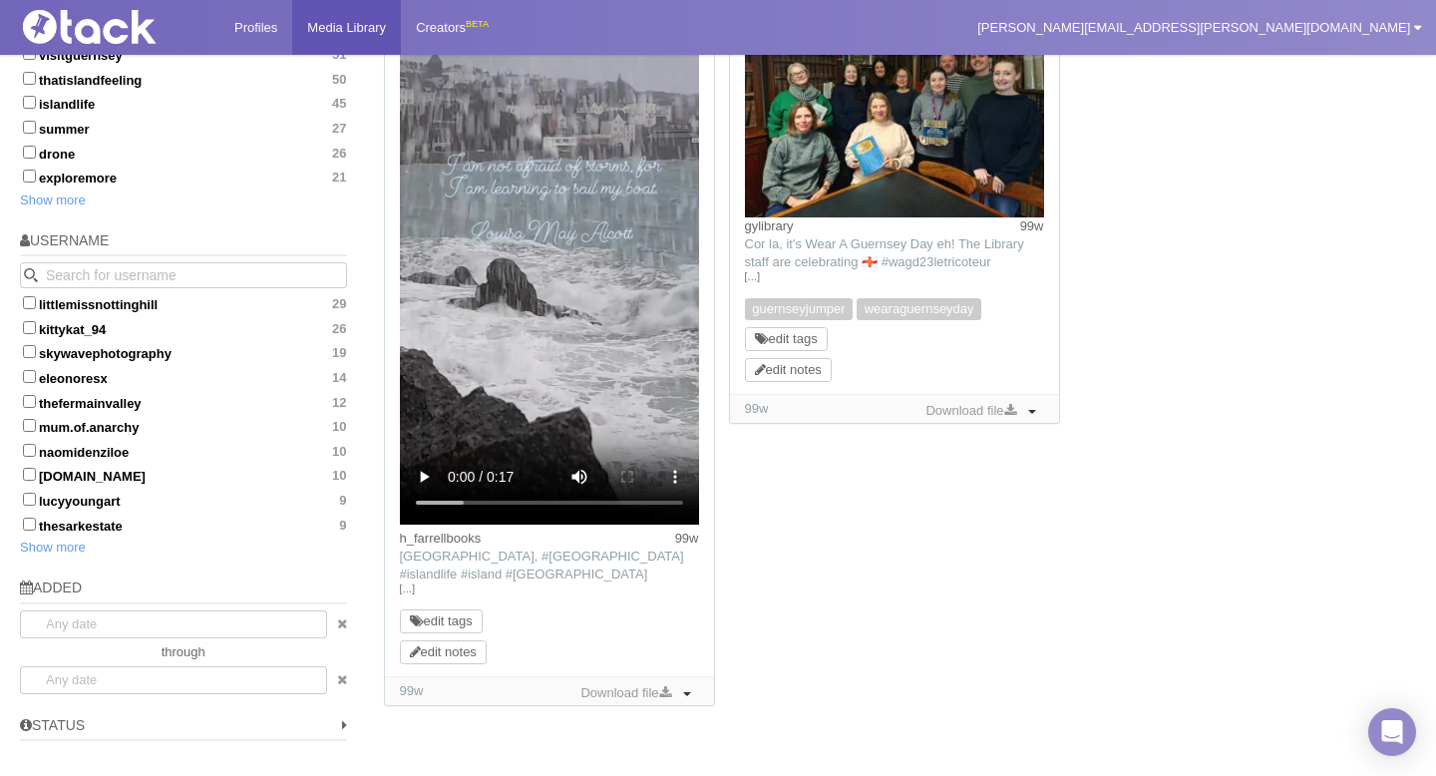
scroll to position [1065, 0]
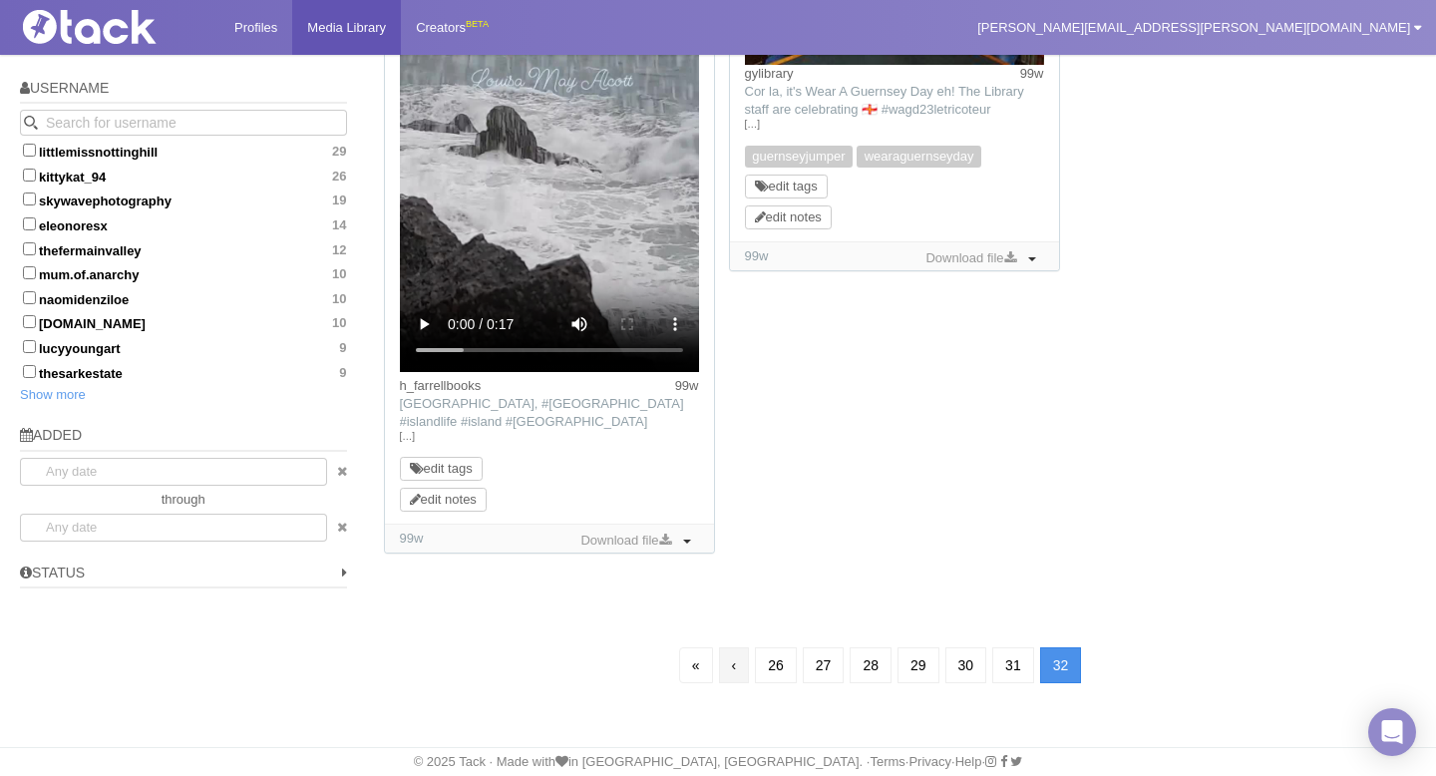
click at [728, 675] on link "‹" at bounding box center [734, 665] width 31 height 36
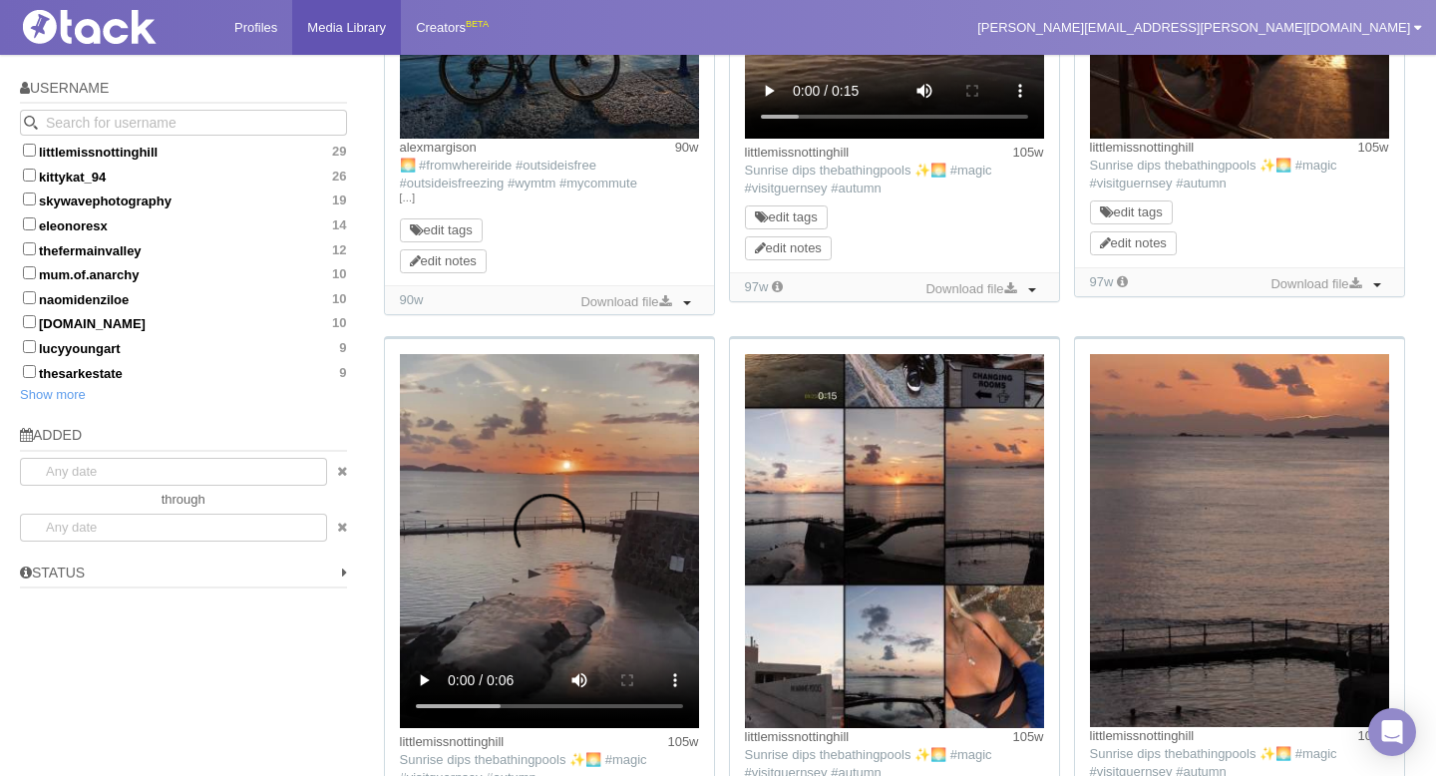
scroll to position [144, 0]
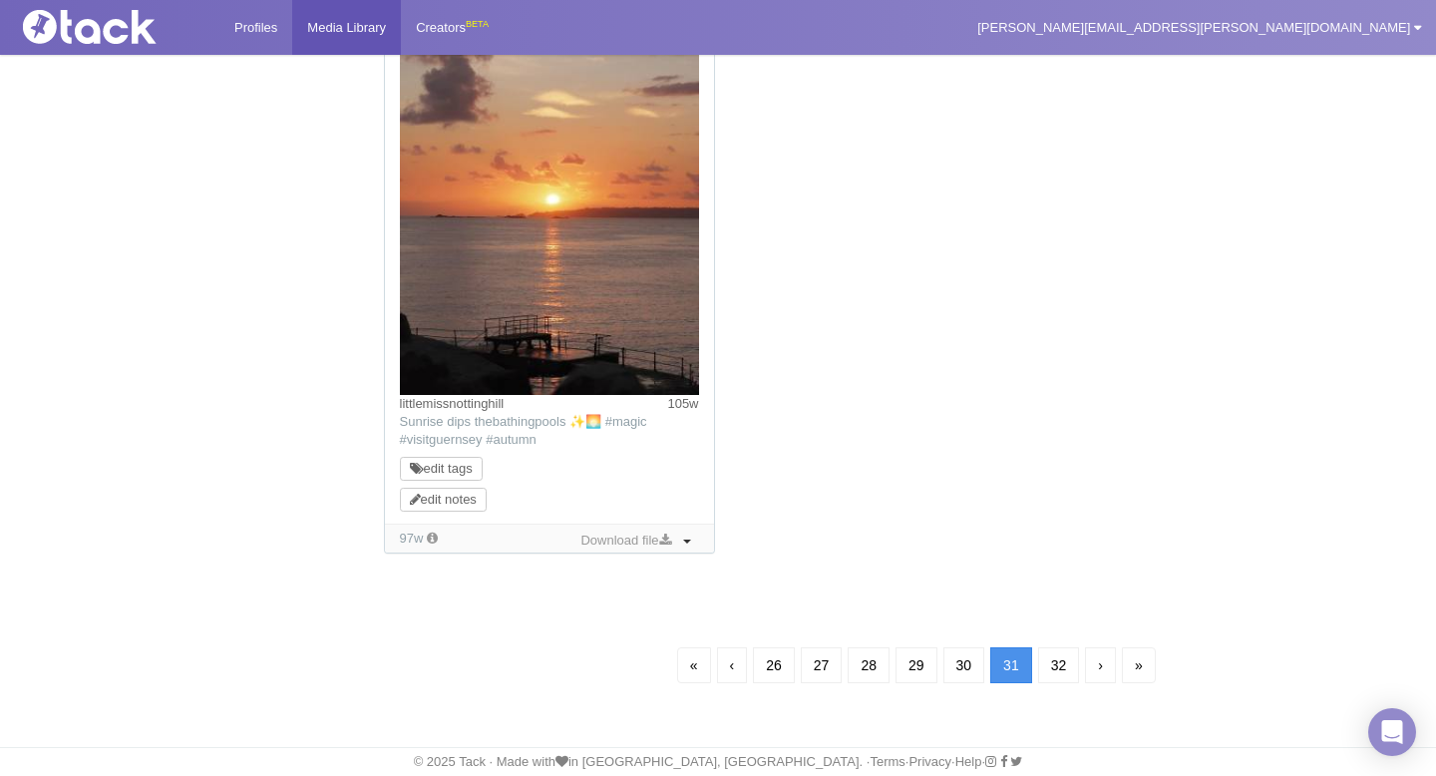
click at [727, 675] on link "‹" at bounding box center [732, 665] width 31 height 36
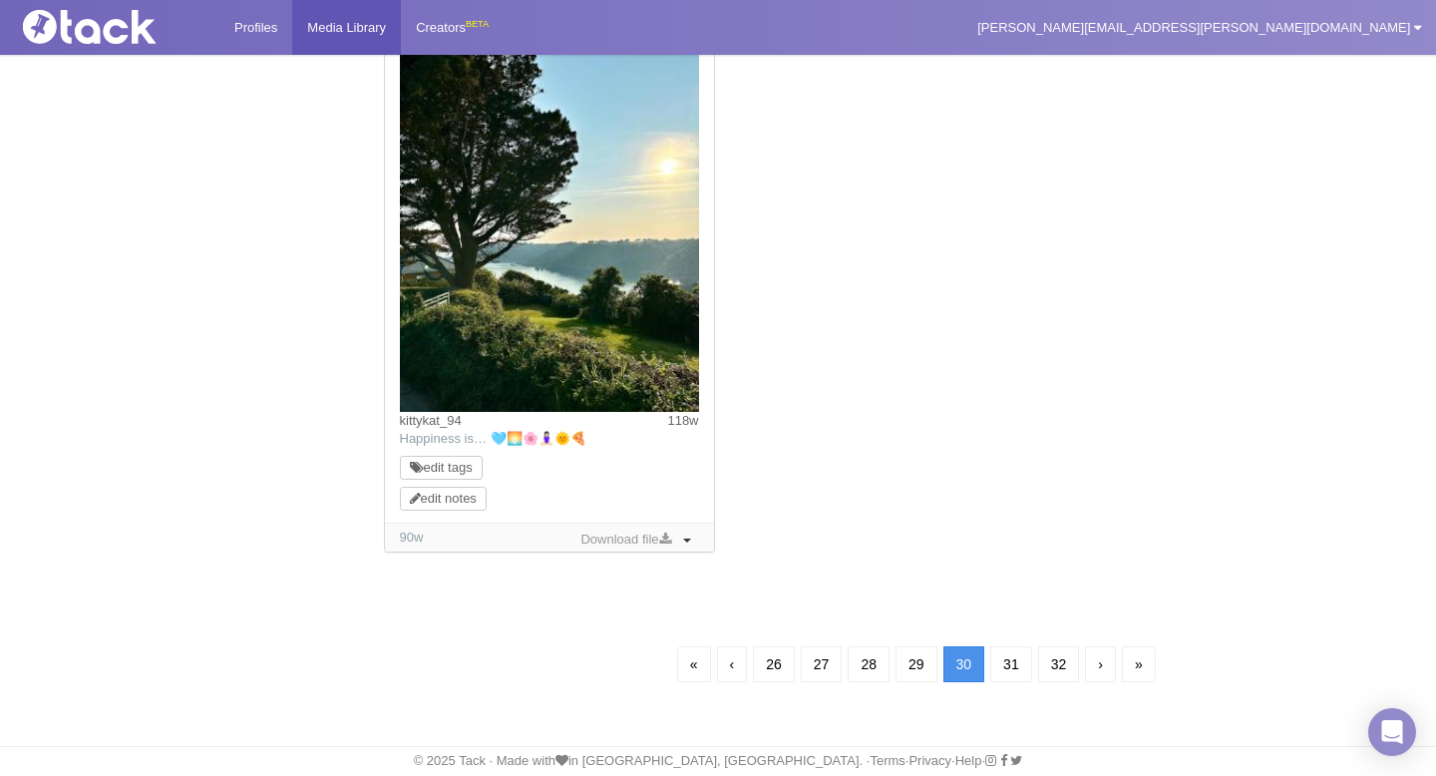
click at [727, 675] on link "‹" at bounding box center [732, 664] width 31 height 36
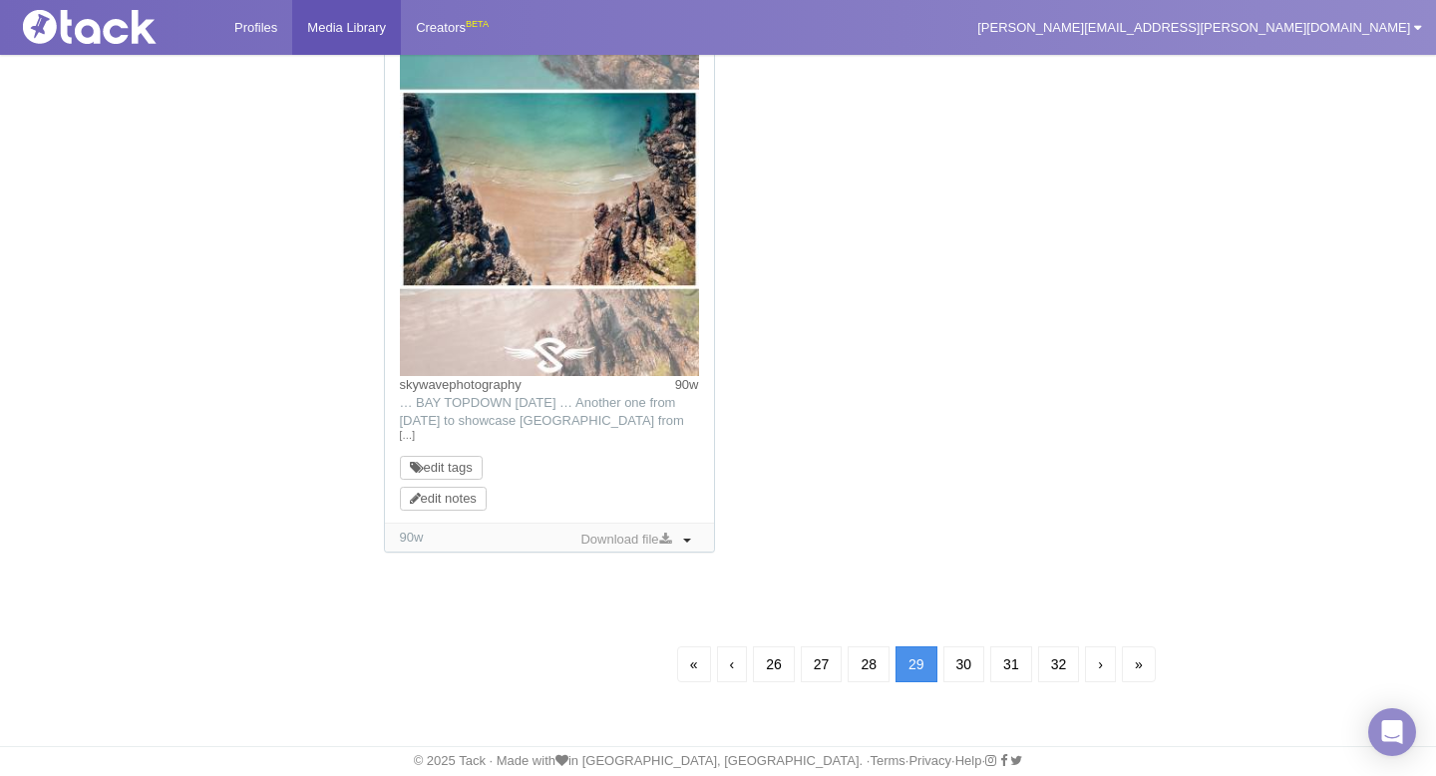
click at [727, 675] on link "‹" at bounding box center [732, 664] width 31 height 36
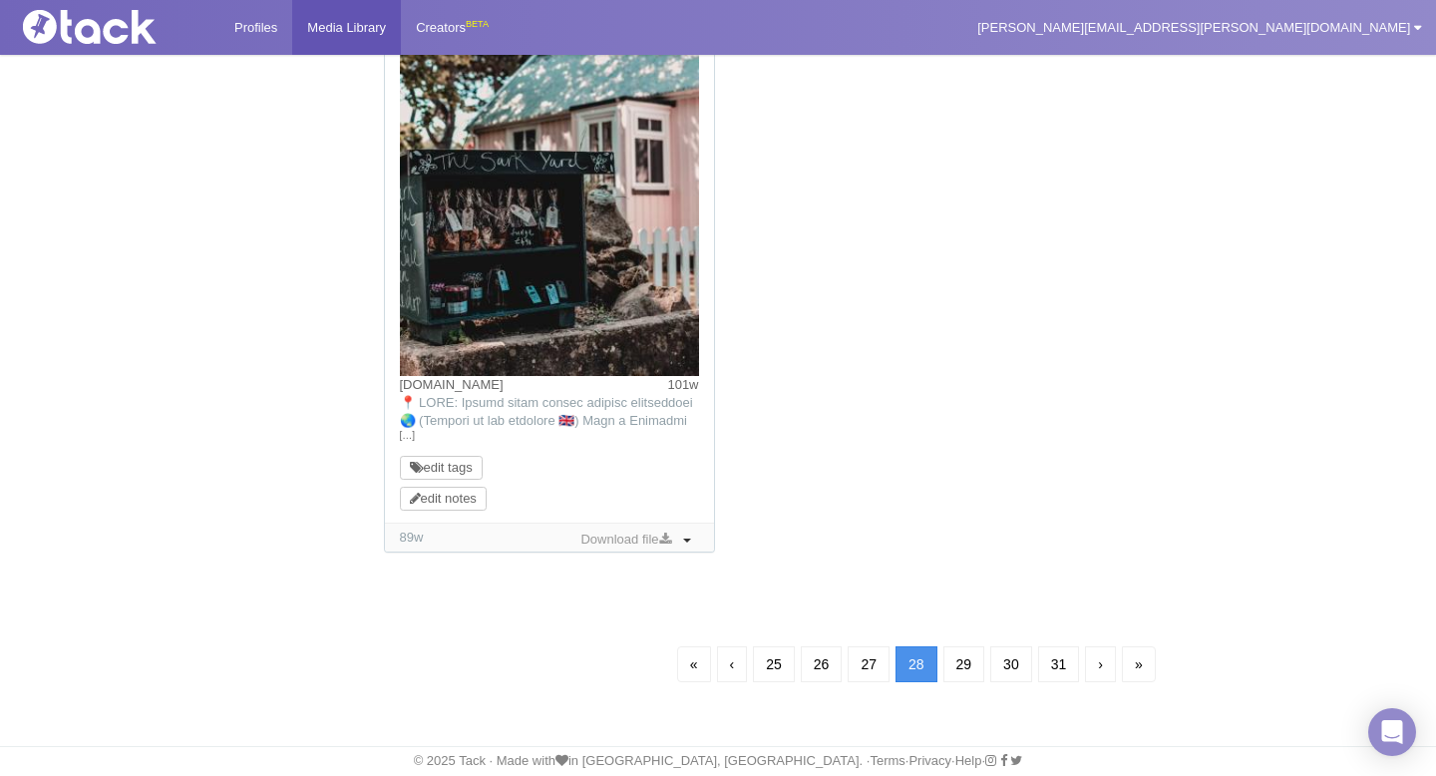
click at [727, 675] on link "‹" at bounding box center [732, 664] width 31 height 36
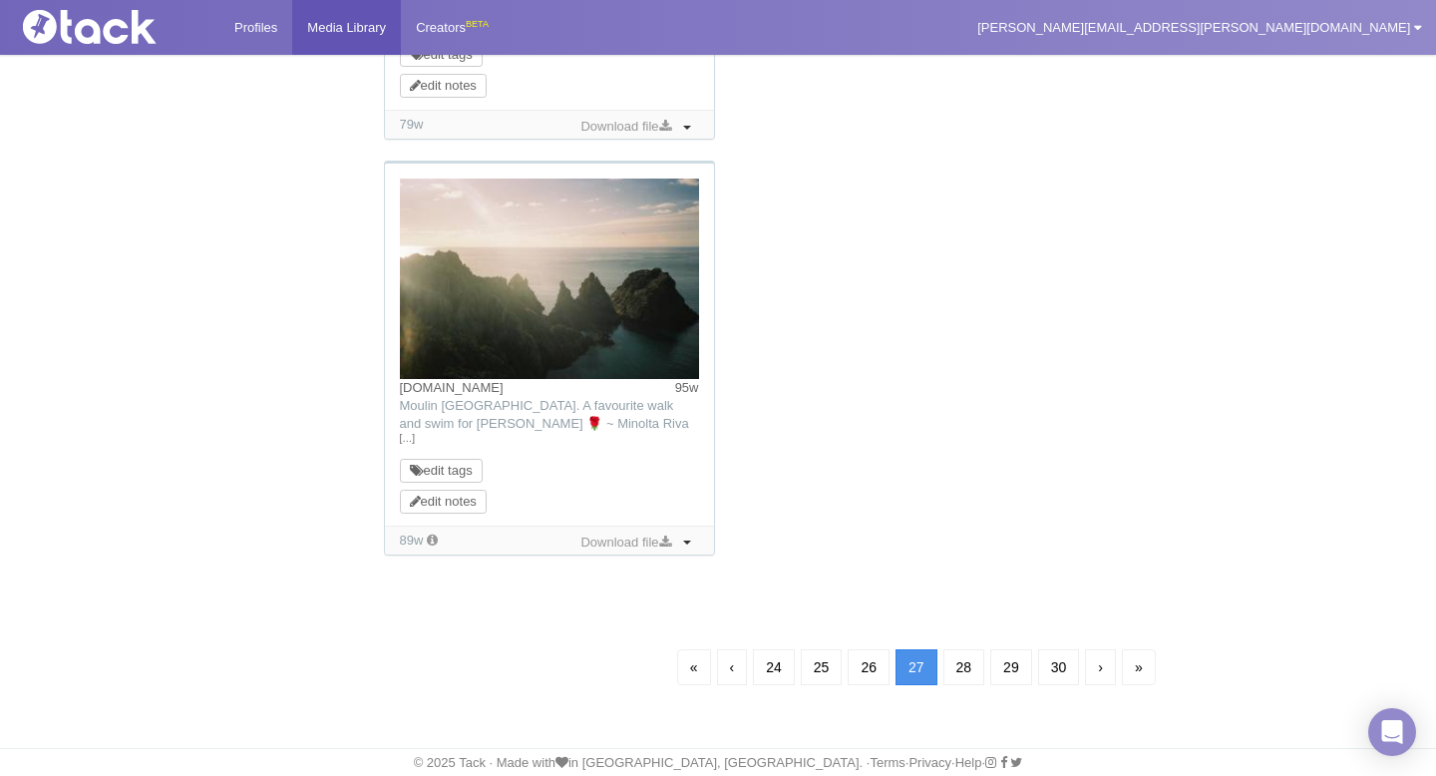
click at [727, 675] on link "‹" at bounding box center [732, 667] width 31 height 36
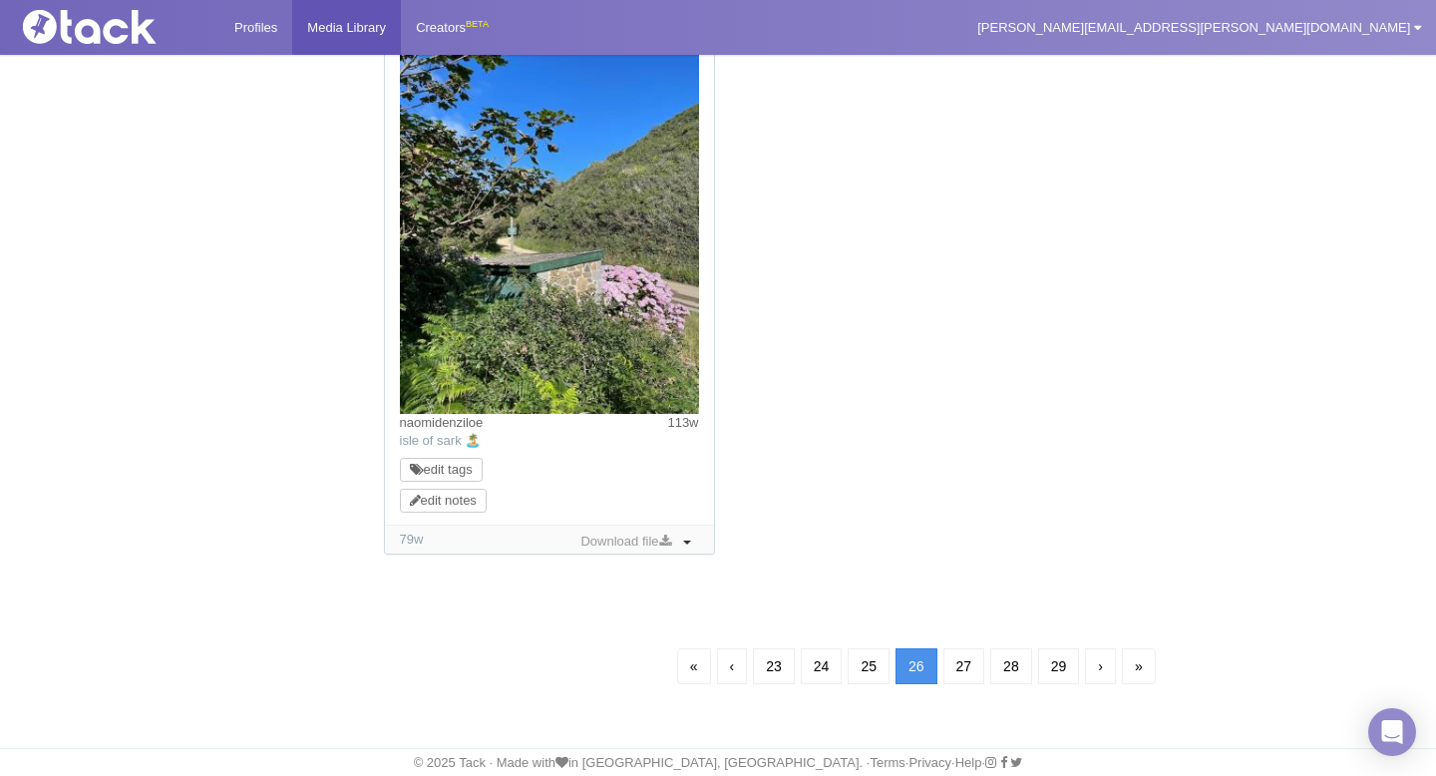
click at [727, 675] on link "‹" at bounding box center [732, 666] width 31 height 36
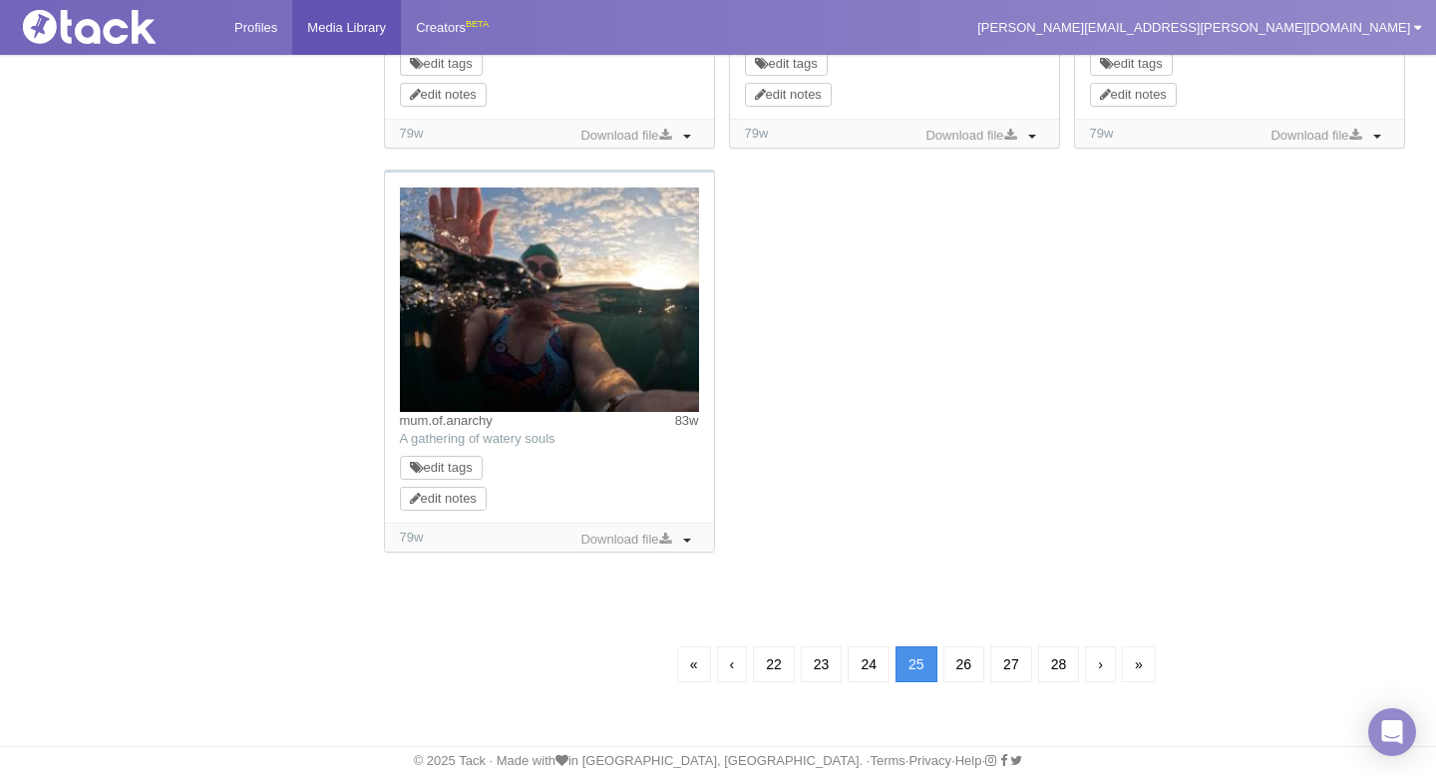
click at [727, 675] on link "‹" at bounding box center [732, 664] width 31 height 36
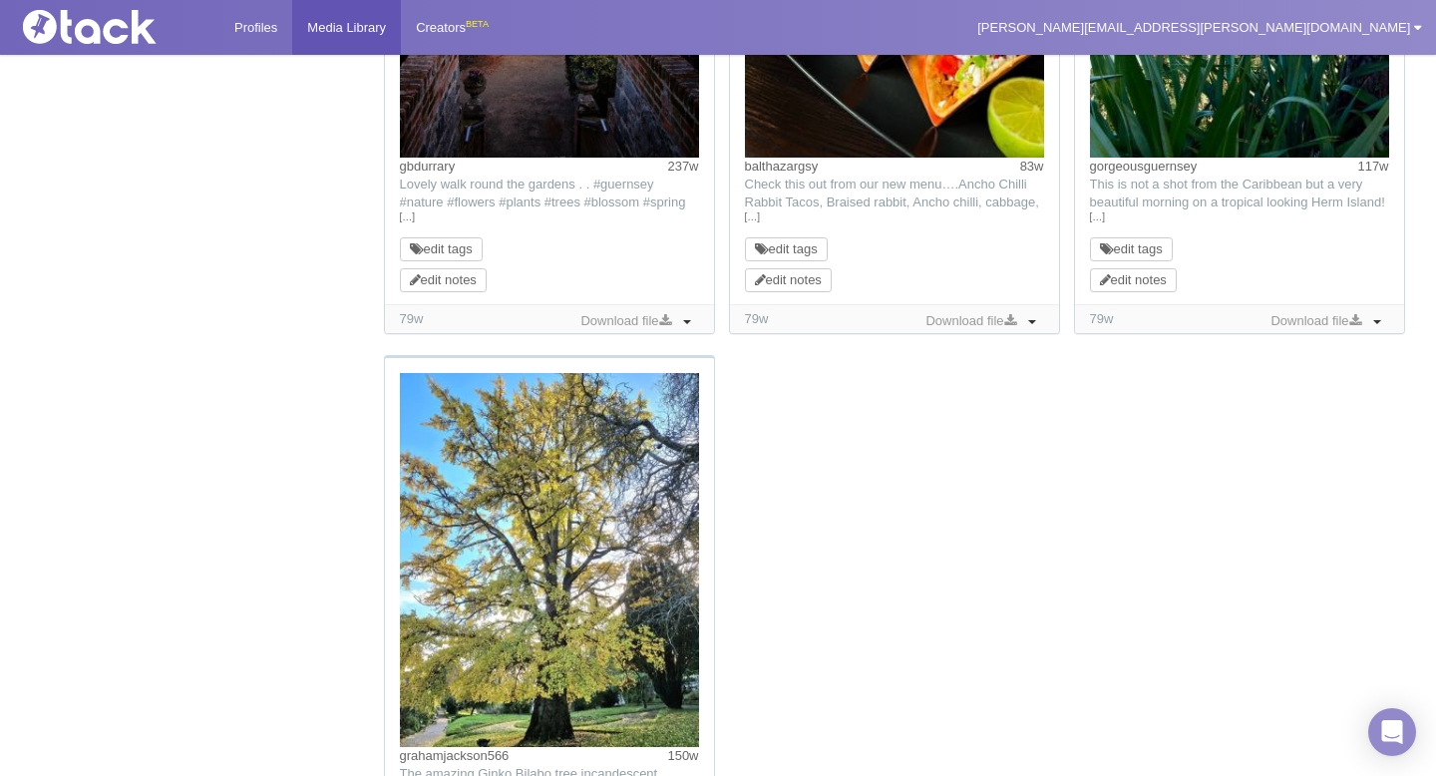
scroll to position [144, 0]
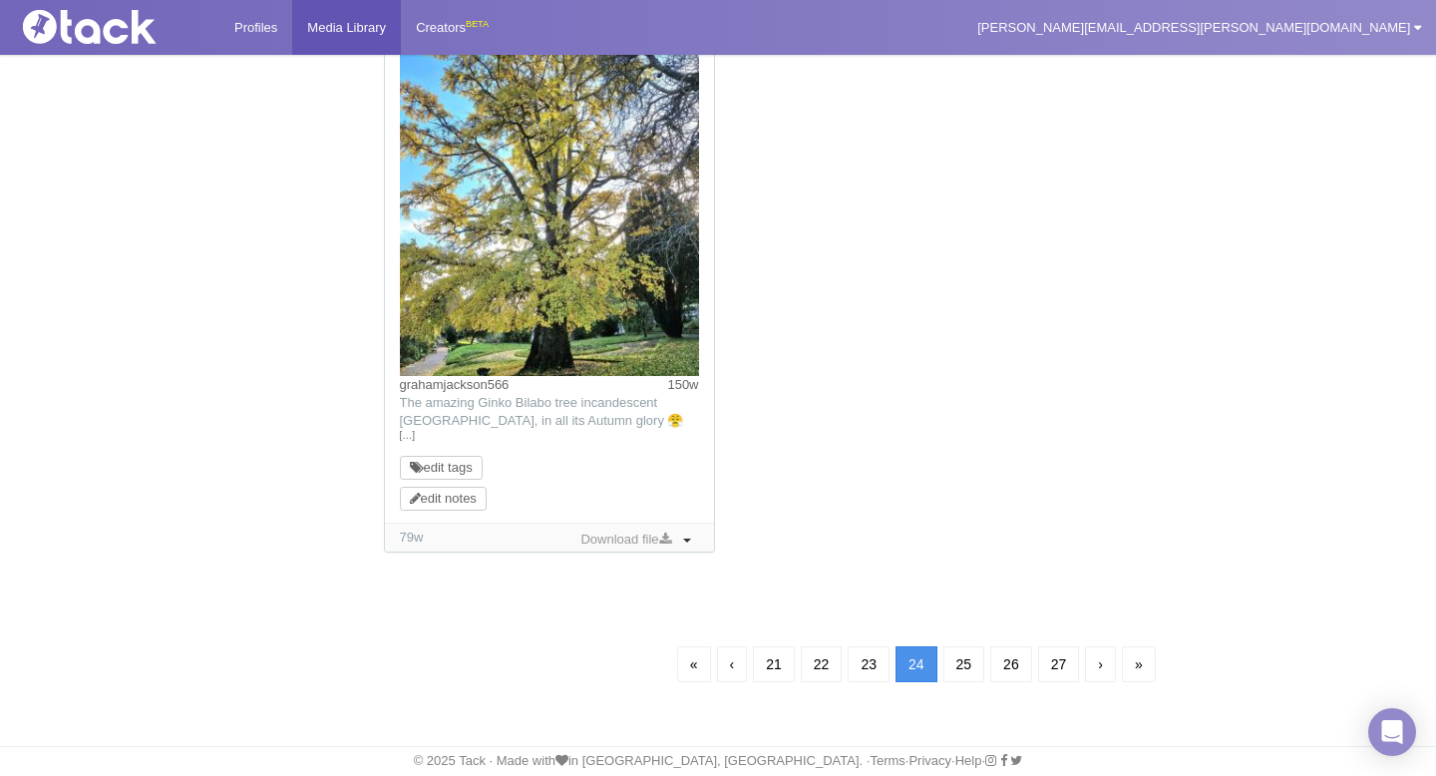
click at [727, 675] on link "‹" at bounding box center [732, 664] width 31 height 36
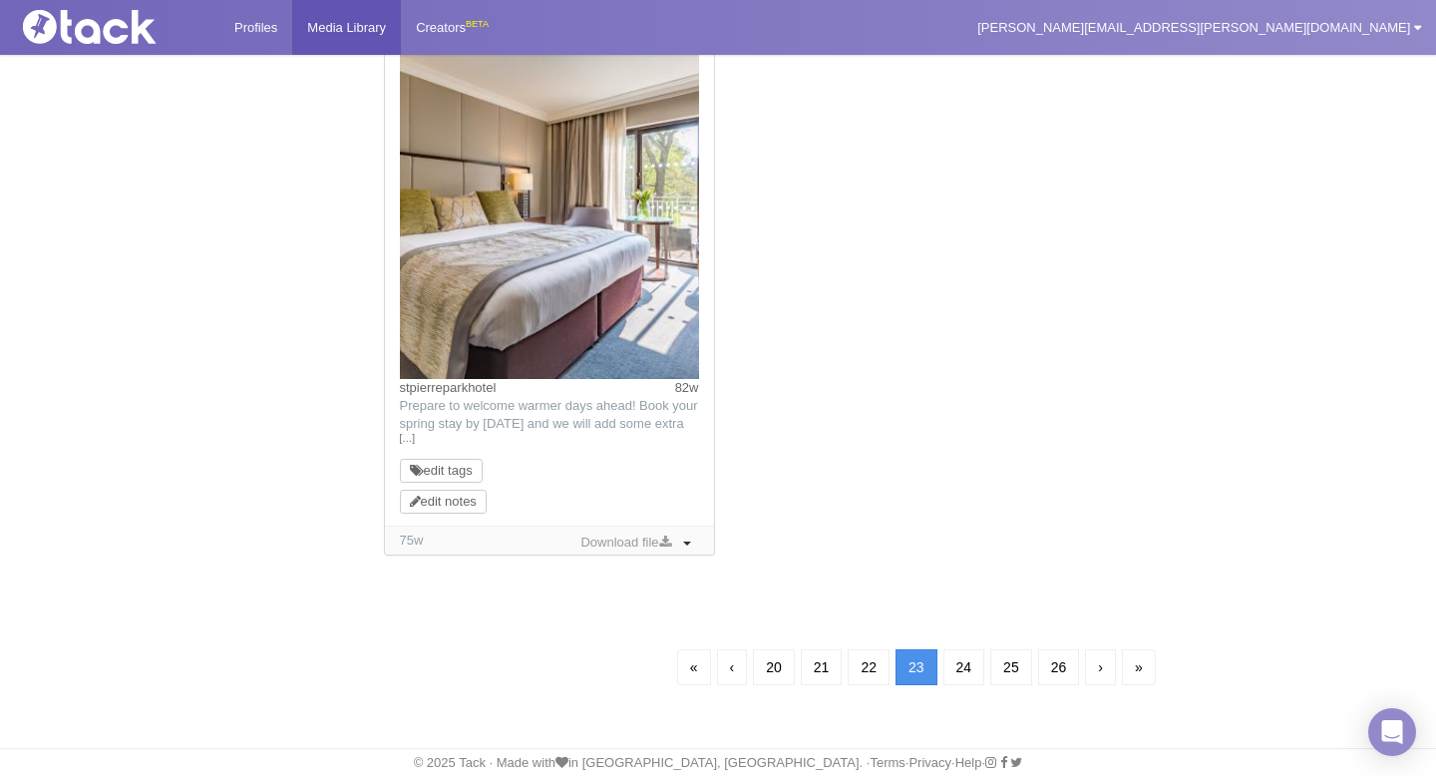
click at [727, 675] on link "‹" at bounding box center [732, 667] width 31 height 36
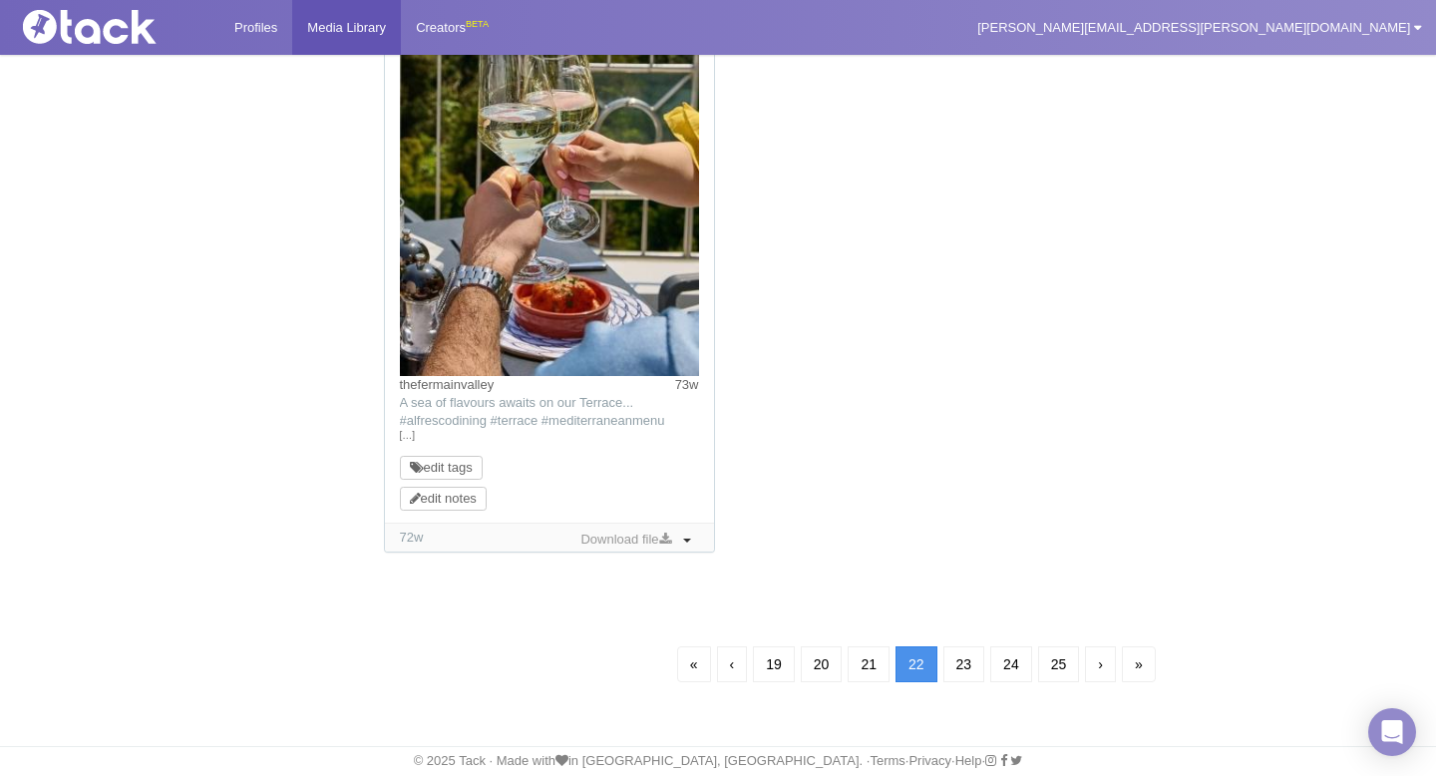
click at [727, 675] on link "‹" at bounding box center [732, 664] width 31 height 36
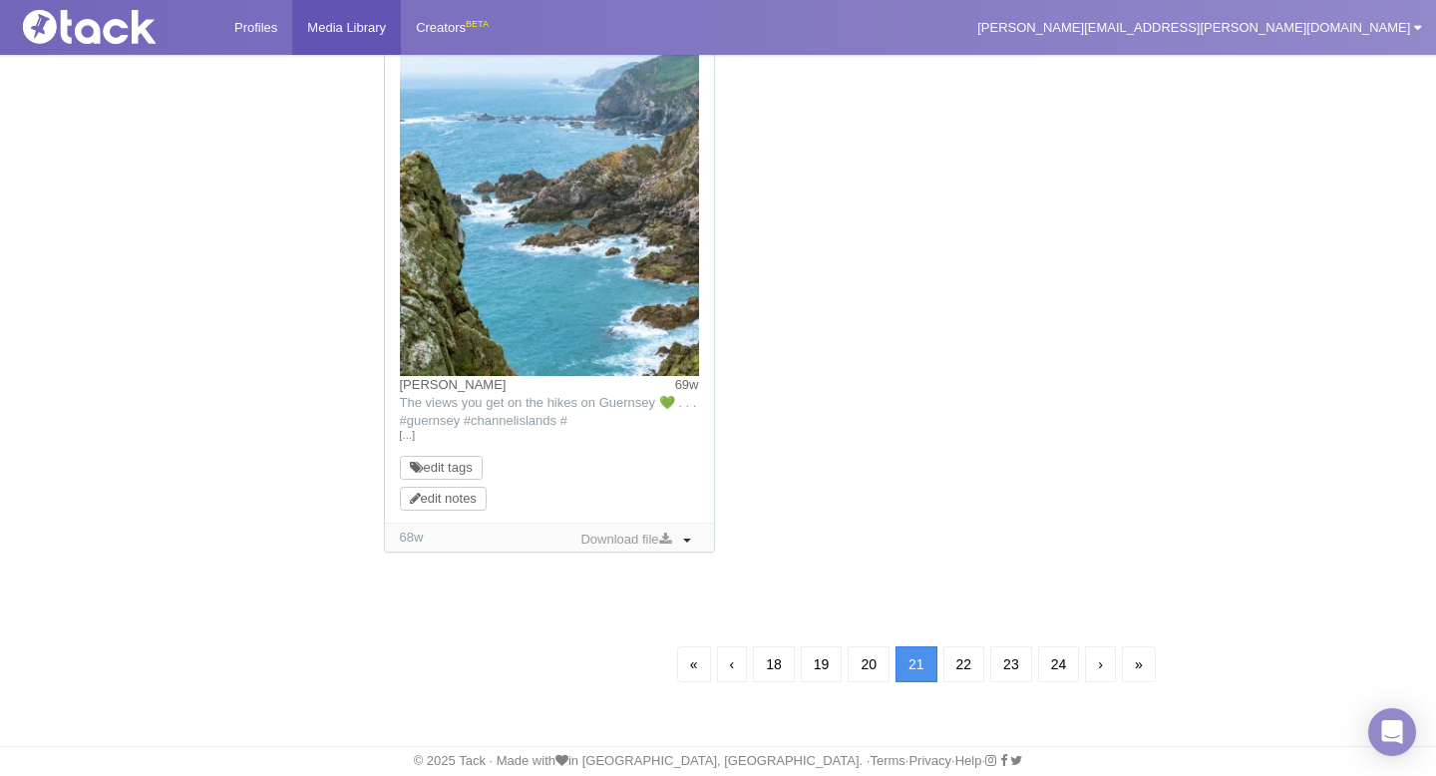
click at [727, 675] on link "‹" at bounding box center [732, 664] width 31 height 36
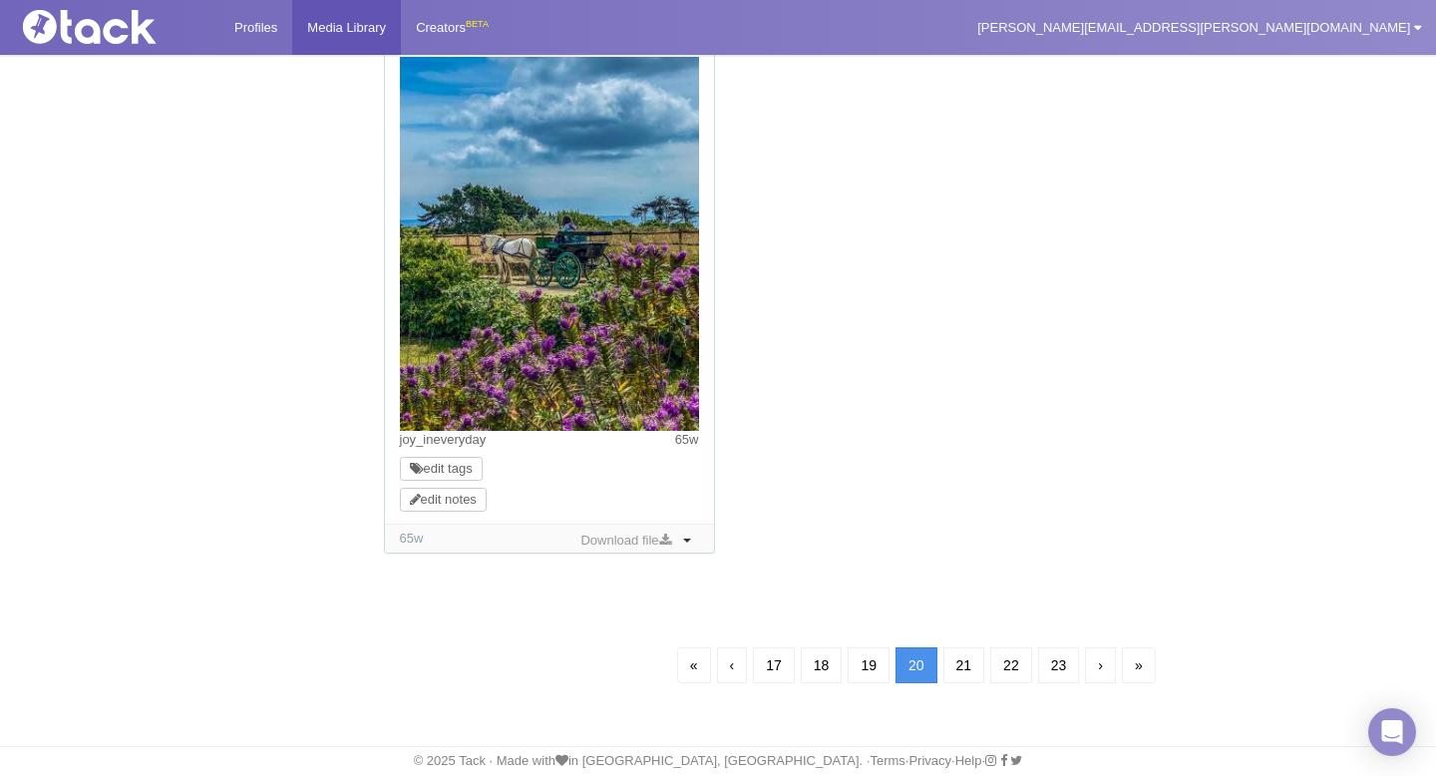
click at [727, 675] on link "‹" at bounding box center [732, 665] width 31 height 36
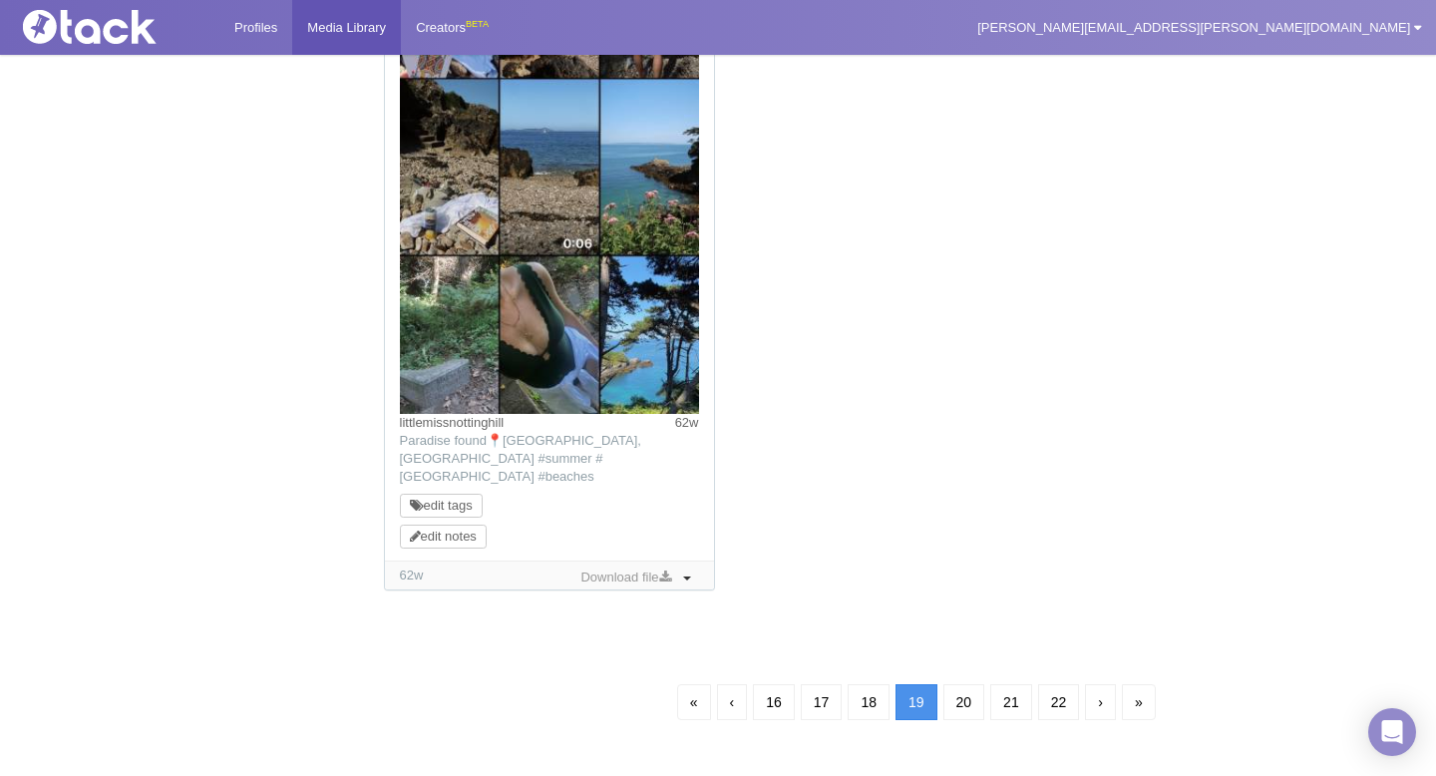
click at [727, 684] on link "‹" at bounding box center [732, 702] width 31 height 36
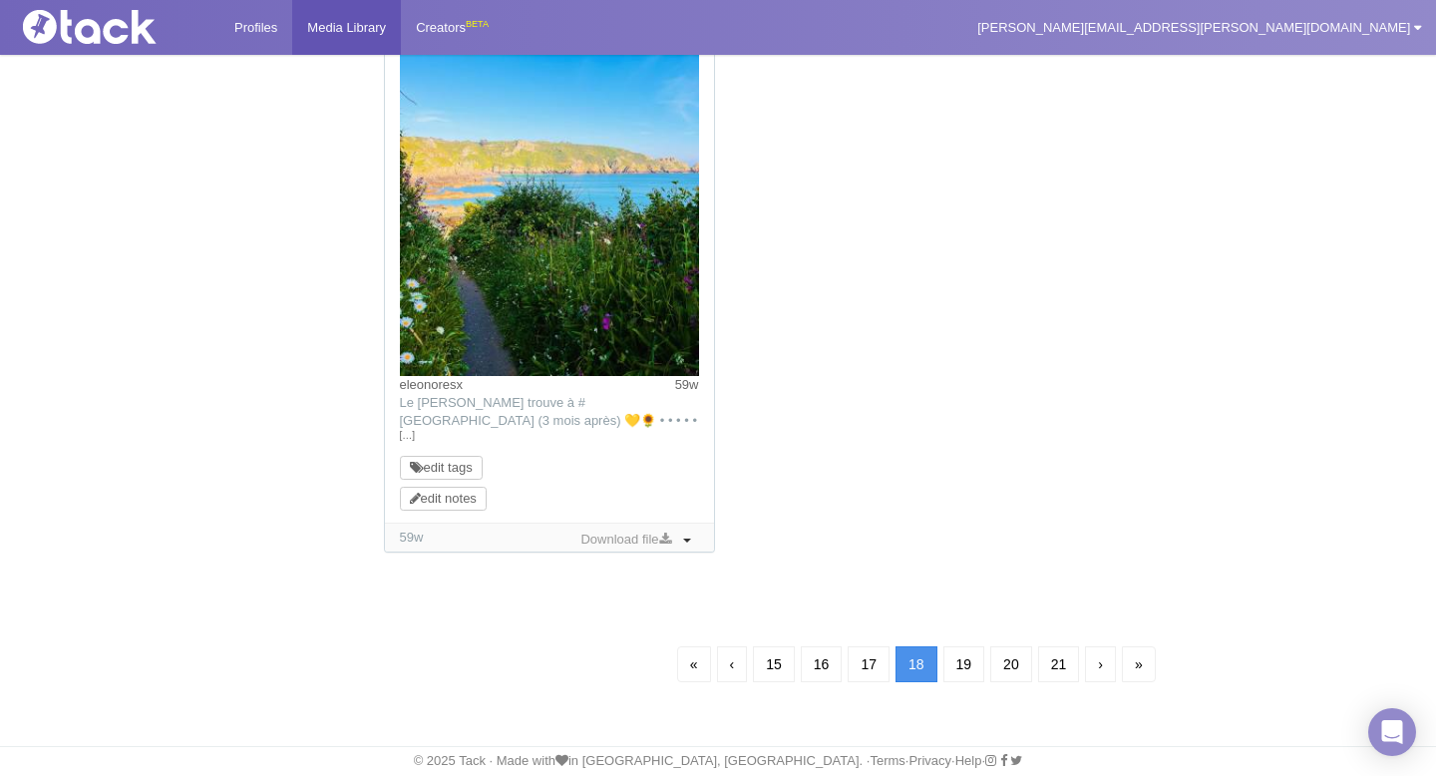
click at [727, 675] on link "‹" at bounding box center [732, 664] width 31 height 36
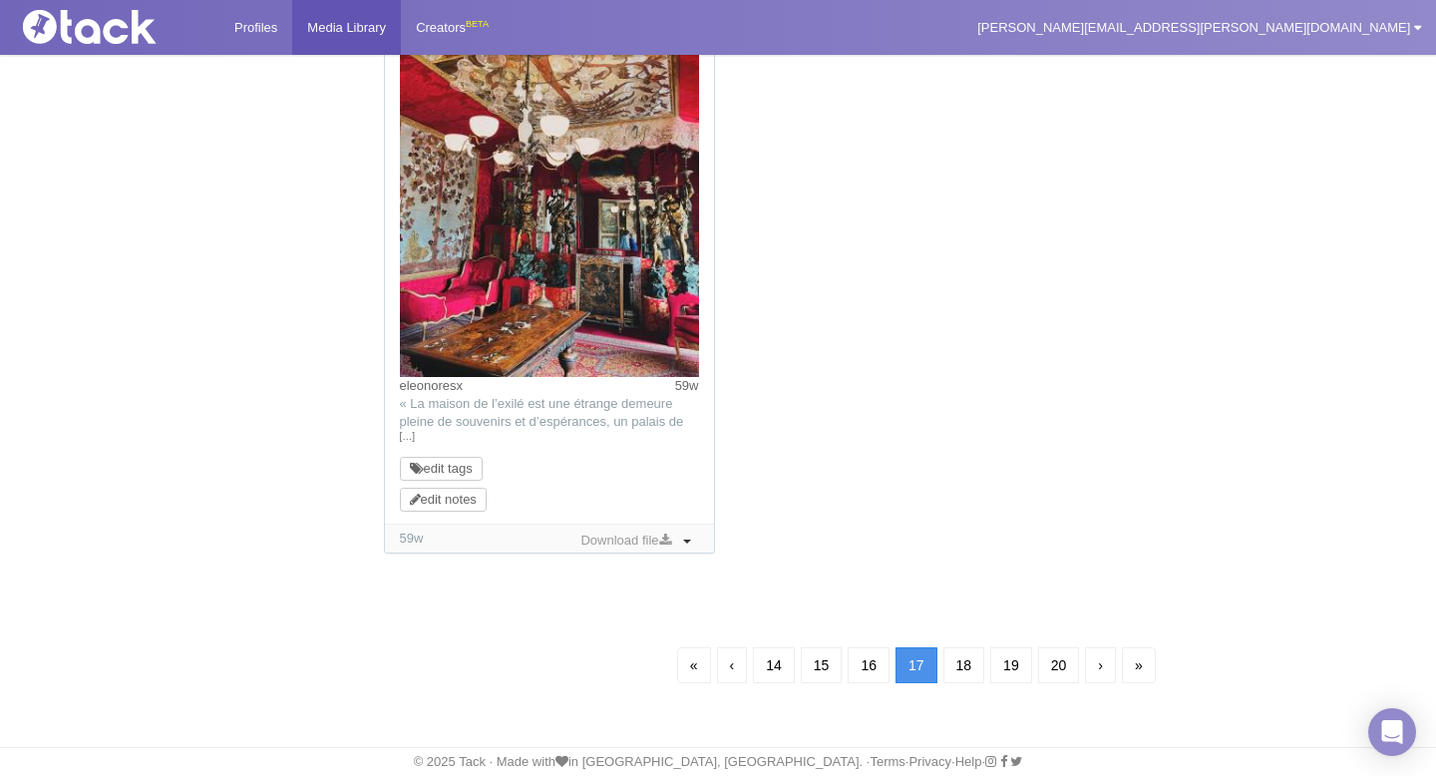
click at [727, 675] on link "‹" at bounding box center [732, 665] width 31 height 36
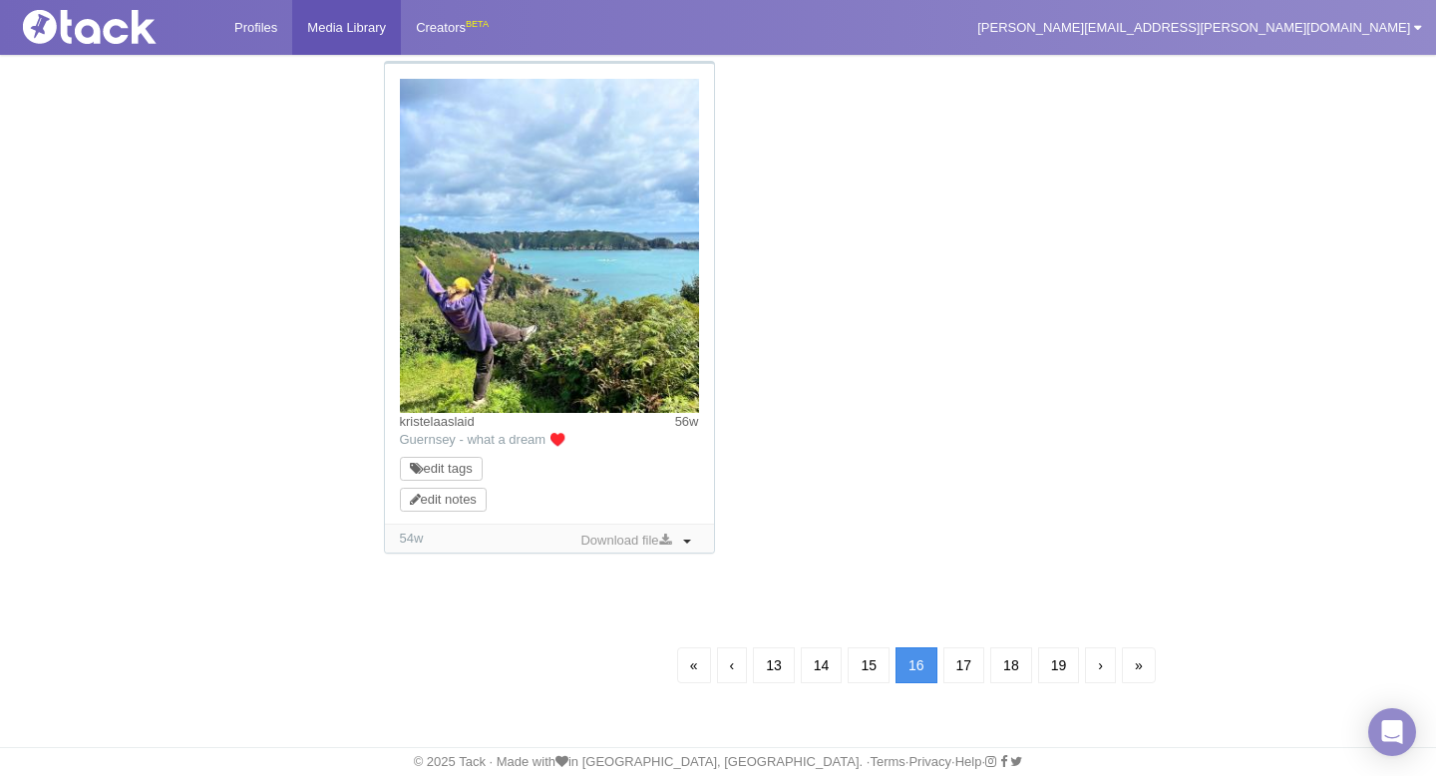
click at [727, 676] on link "‹" at bounding box center [732, 665] width 31 height 36
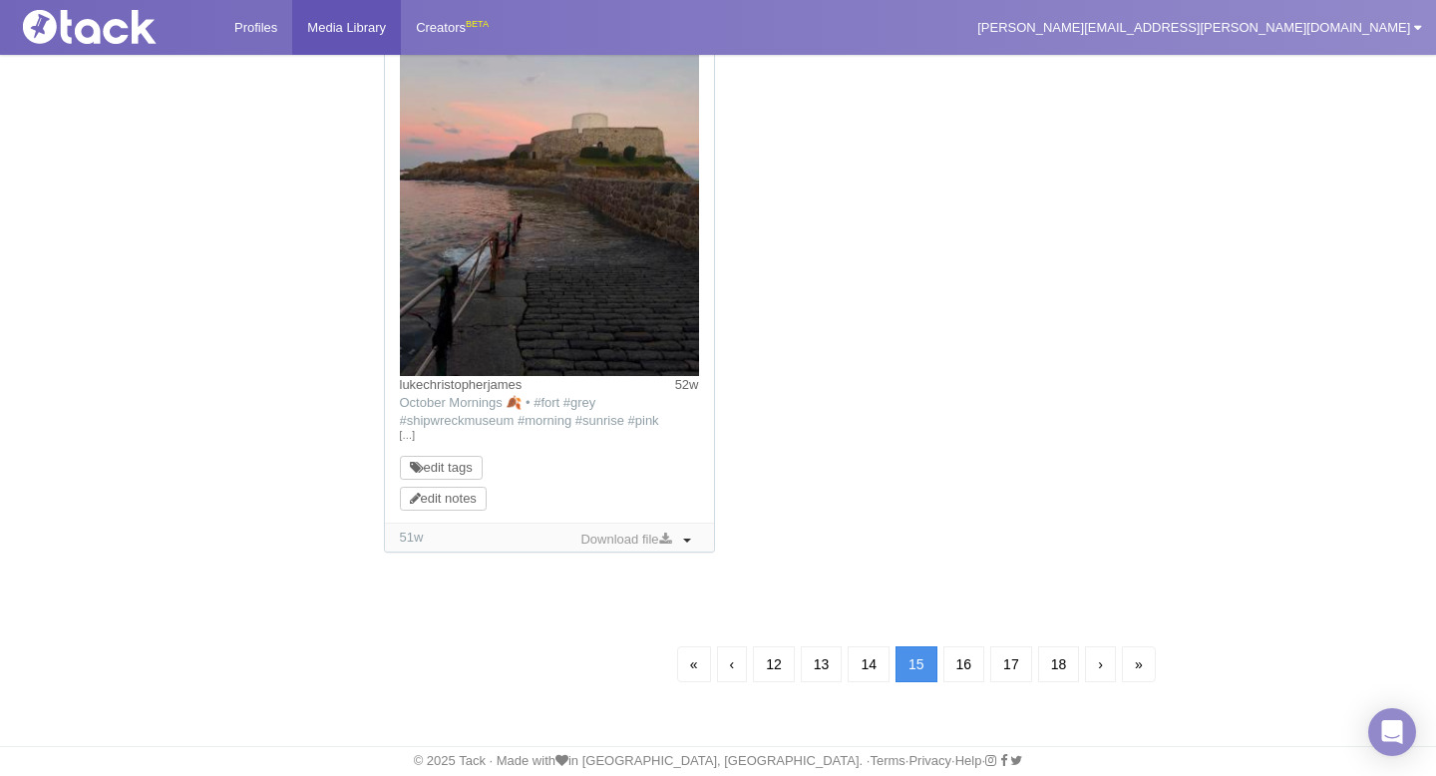
click at [727, 675] on link "‹" at bounding box center [732, 664] width 31 height 36
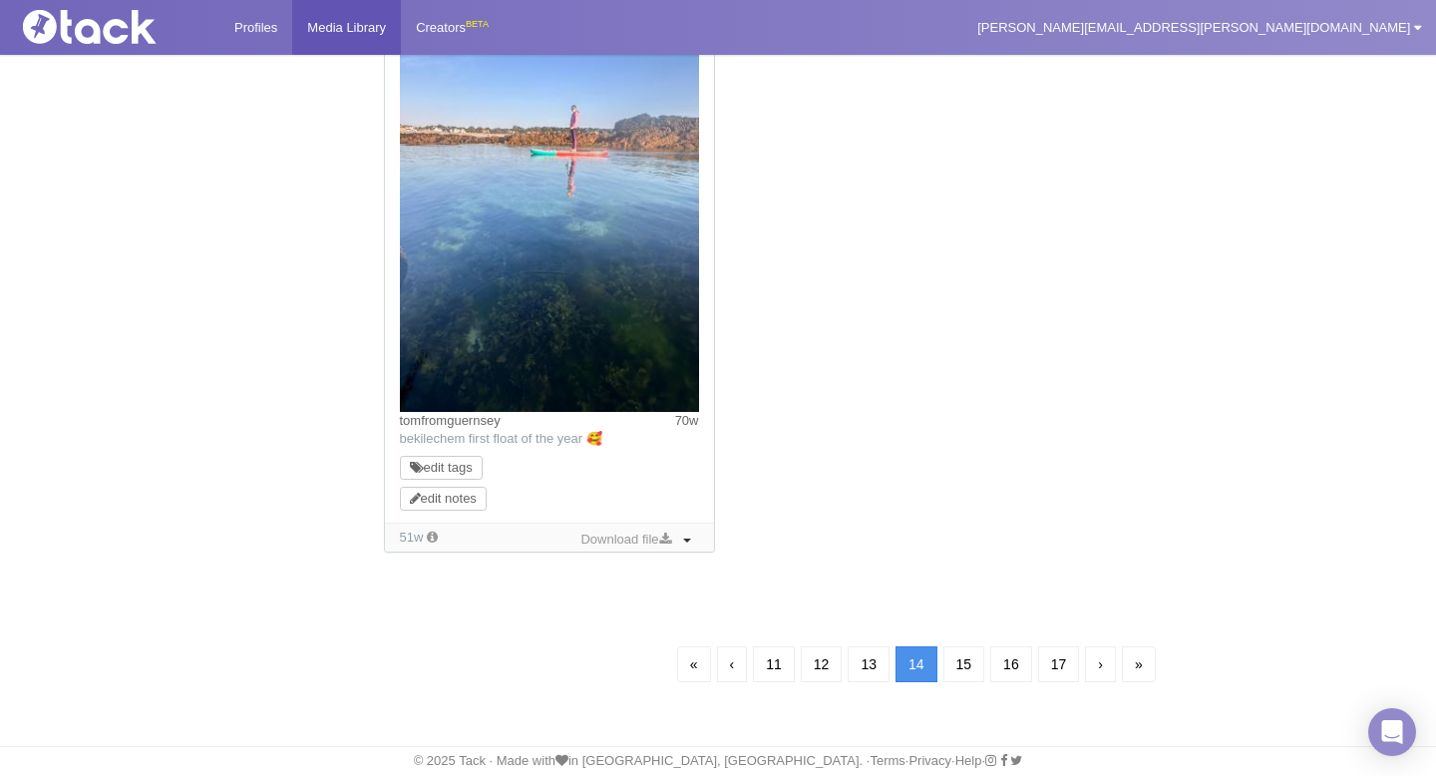
click at [727, 675] on link "‹" at bounding box center [732, 664] width 31 height 36
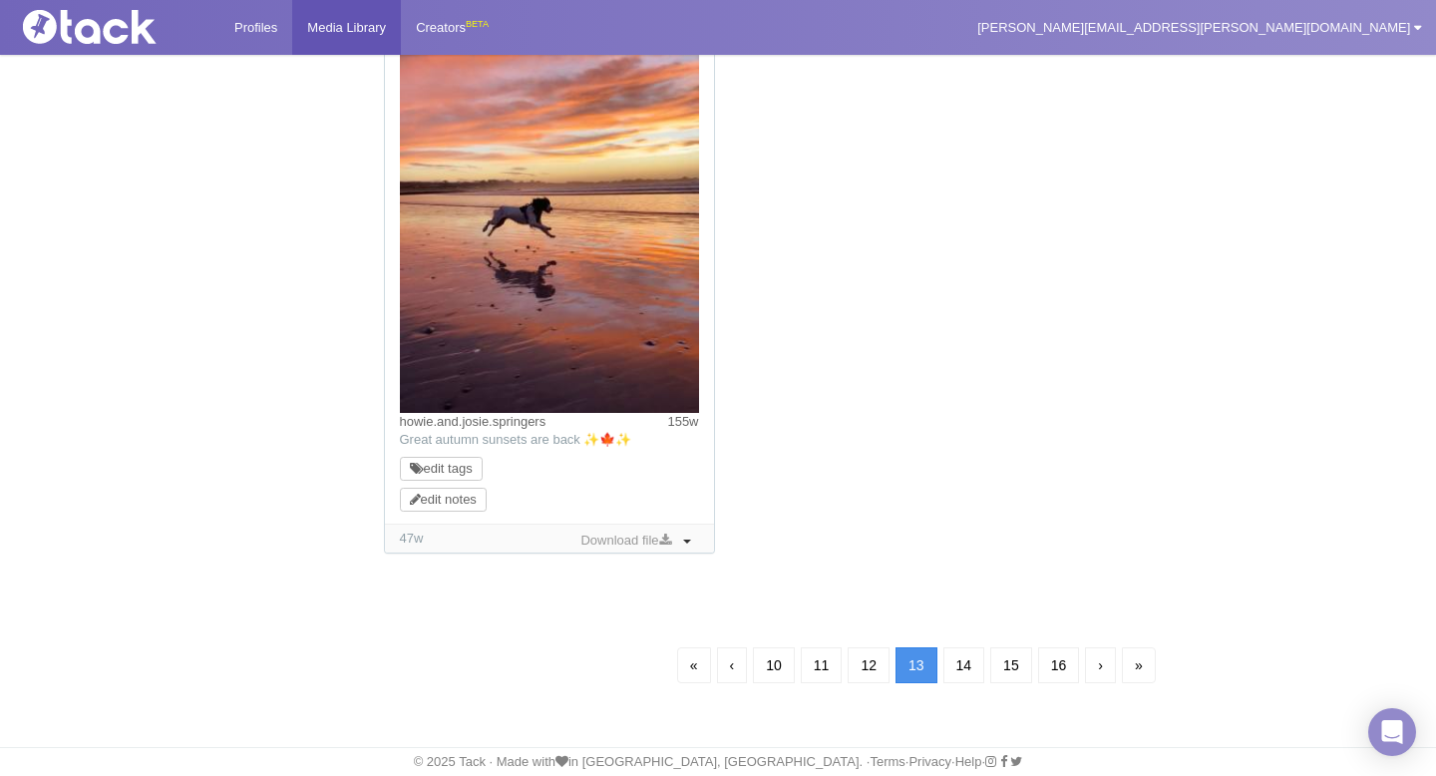
click at [727, 676] on link "‹" at bounding box center [732, 665] width 31 height 36
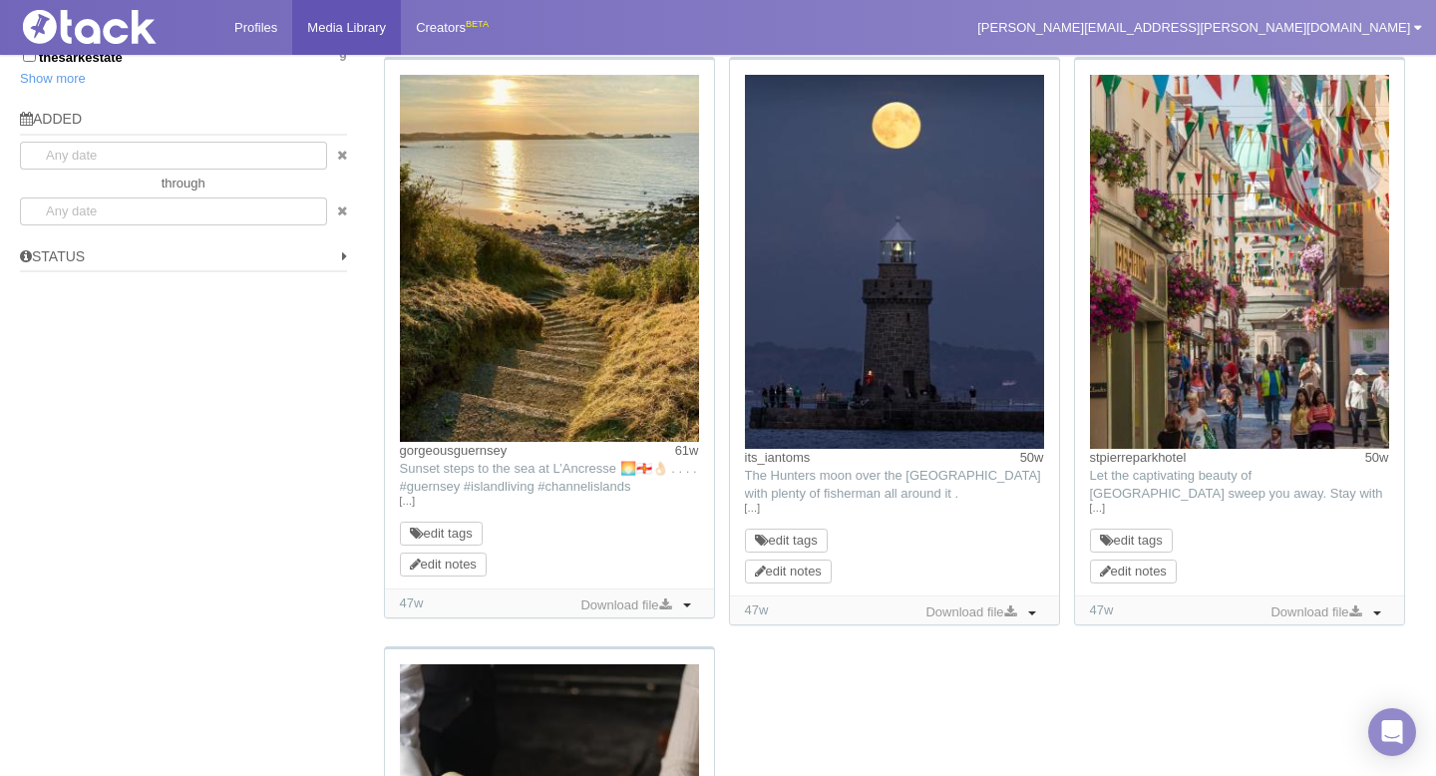
scroll to position [1382, 0]
drag, startPoint x: 840, startPoint y: 461, endPoint x: 741, endPoint y: 465, distance: 99.8
click at [741, 465] on div "its_iantoms 50w TikTok: The Hunters moon over the castle lighthouse with plenty…" at bounding box center [894, 326] width 329 height 535
copy link "its_iantoms"
